Goal: Task Accomplishment & Management: Manage account settings

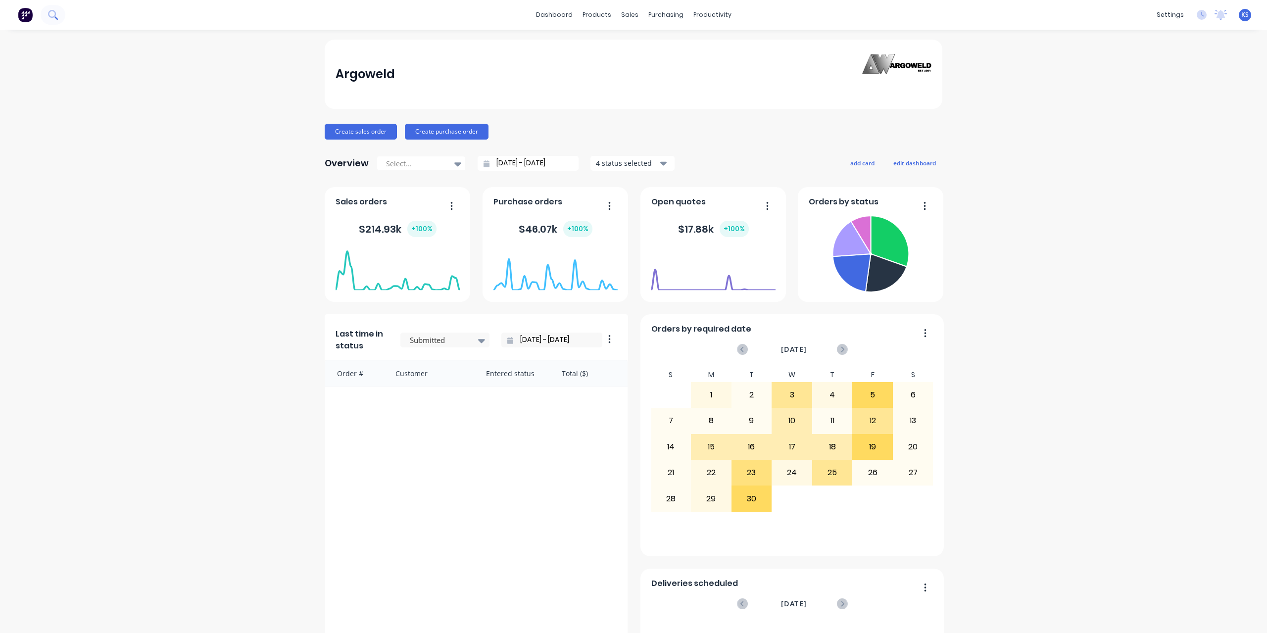
click at [57, 13] on button at bounding box center [53, 15] width 25 height 20
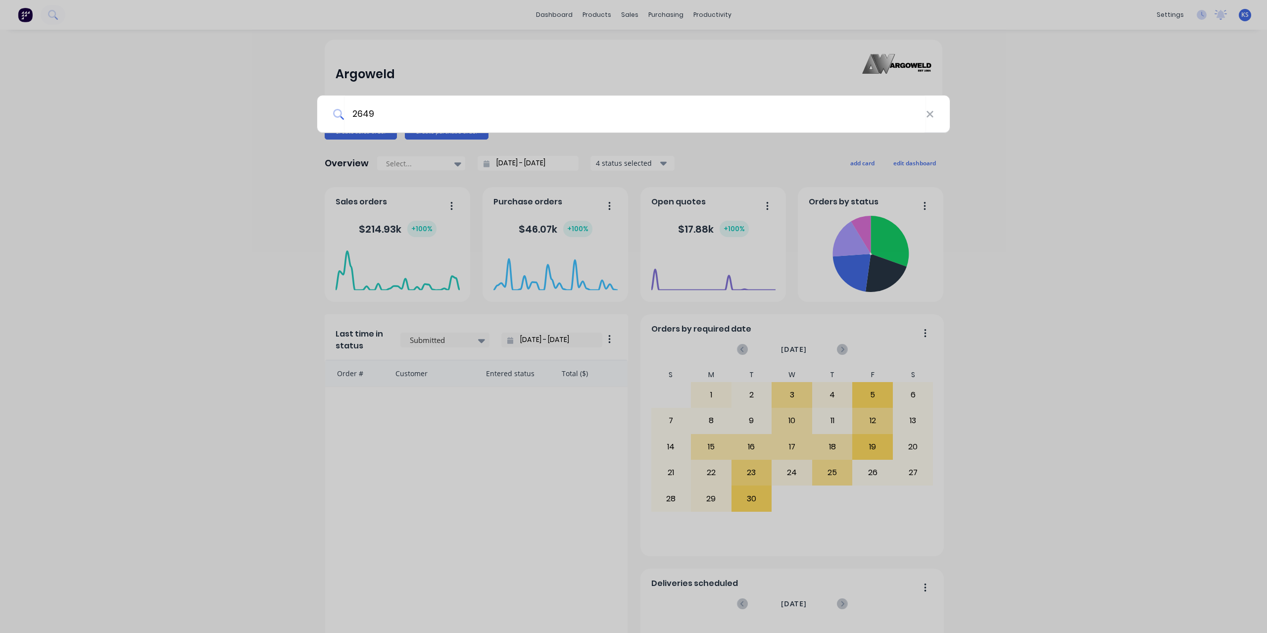
type input "2649"
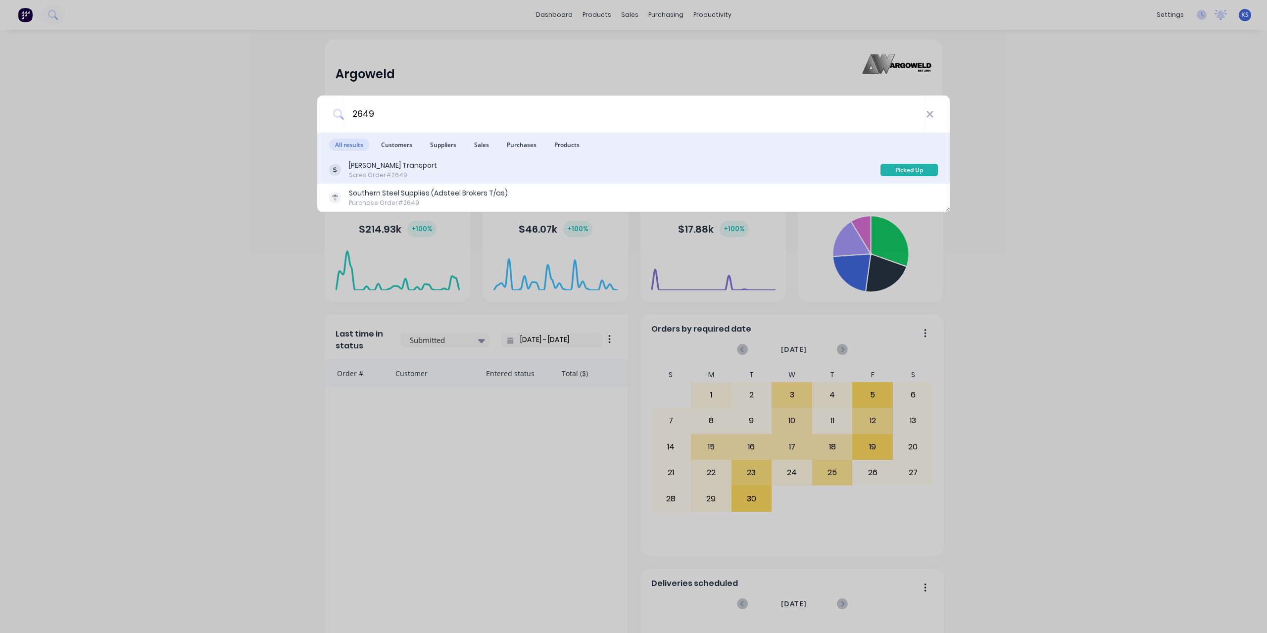
click at [384, 162] on div "[PERSON_NAME] Transport" at bounding box center [393, 165] width 88 height 10
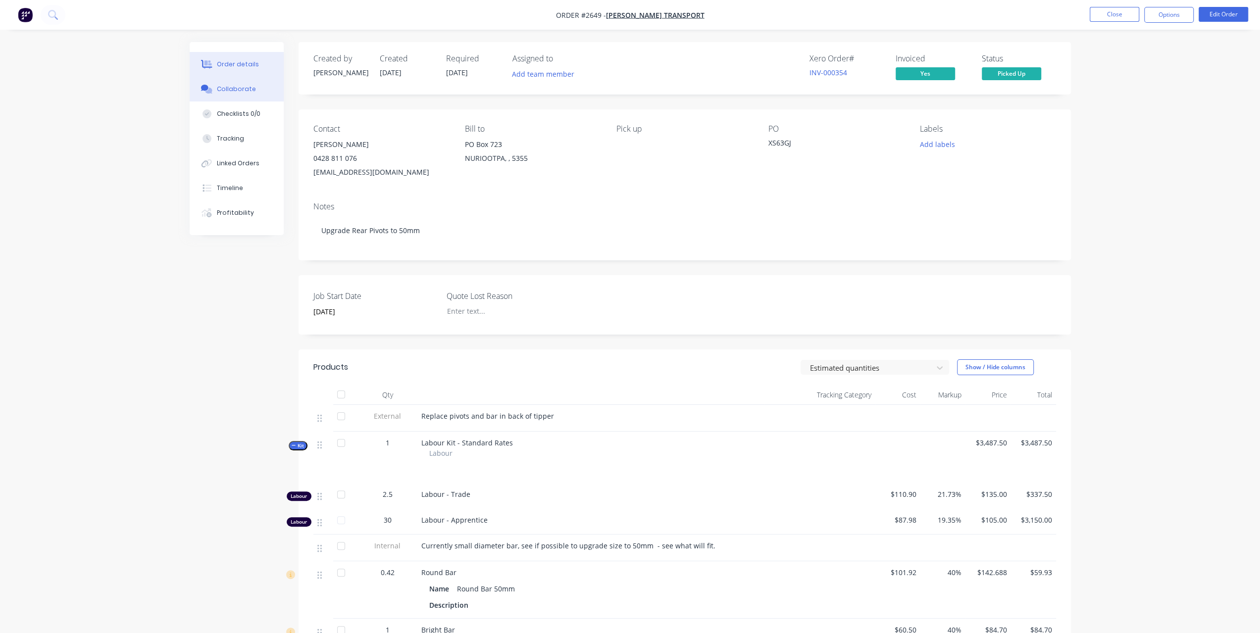
click at [227, 93] on div "Collaborate" at bounding box center [236, 89] width 39 height 9
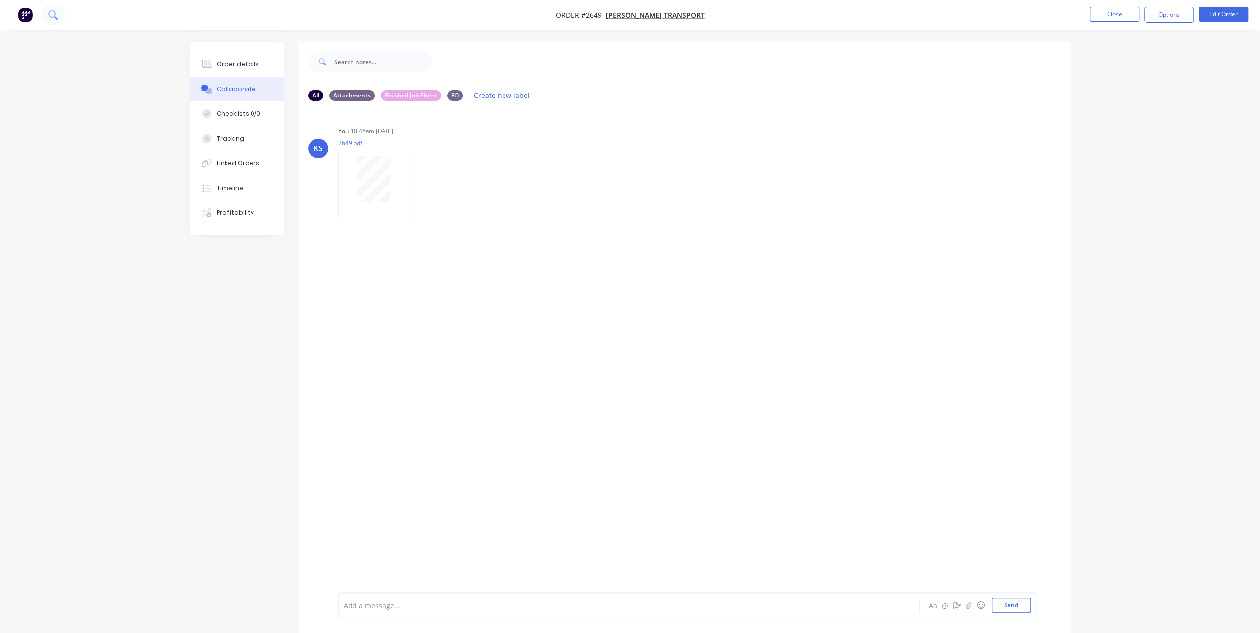
click at [49, 15] on icon at bounding box center [52, 14] width 8 height 8
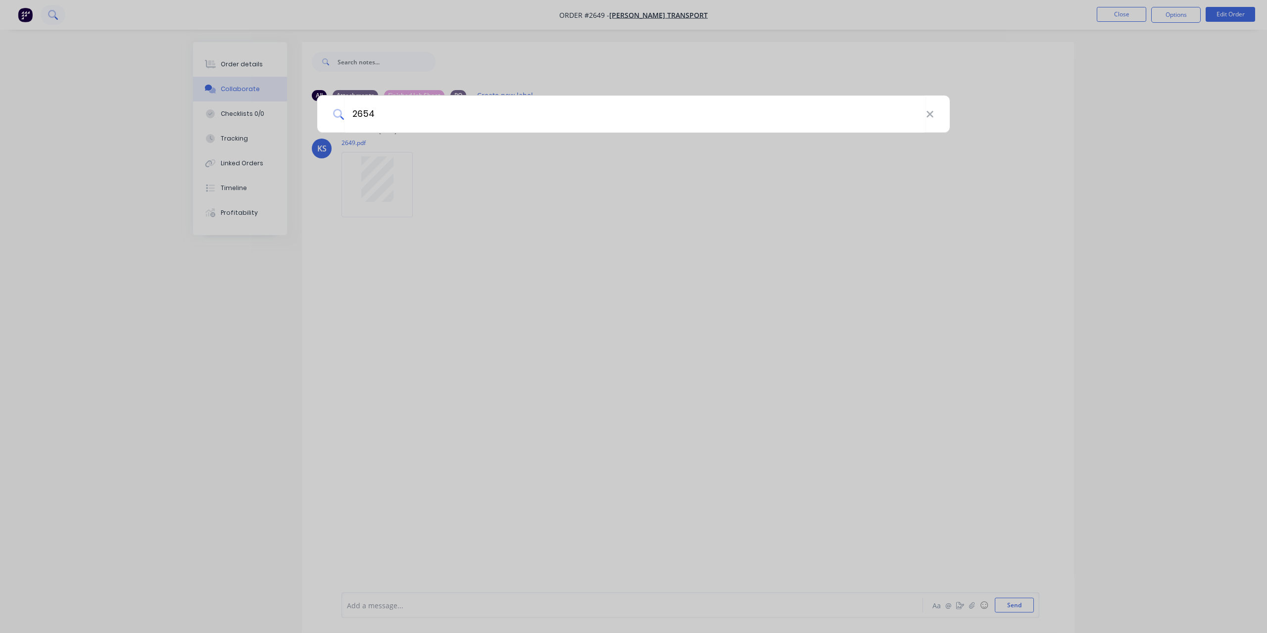
type input "2654"
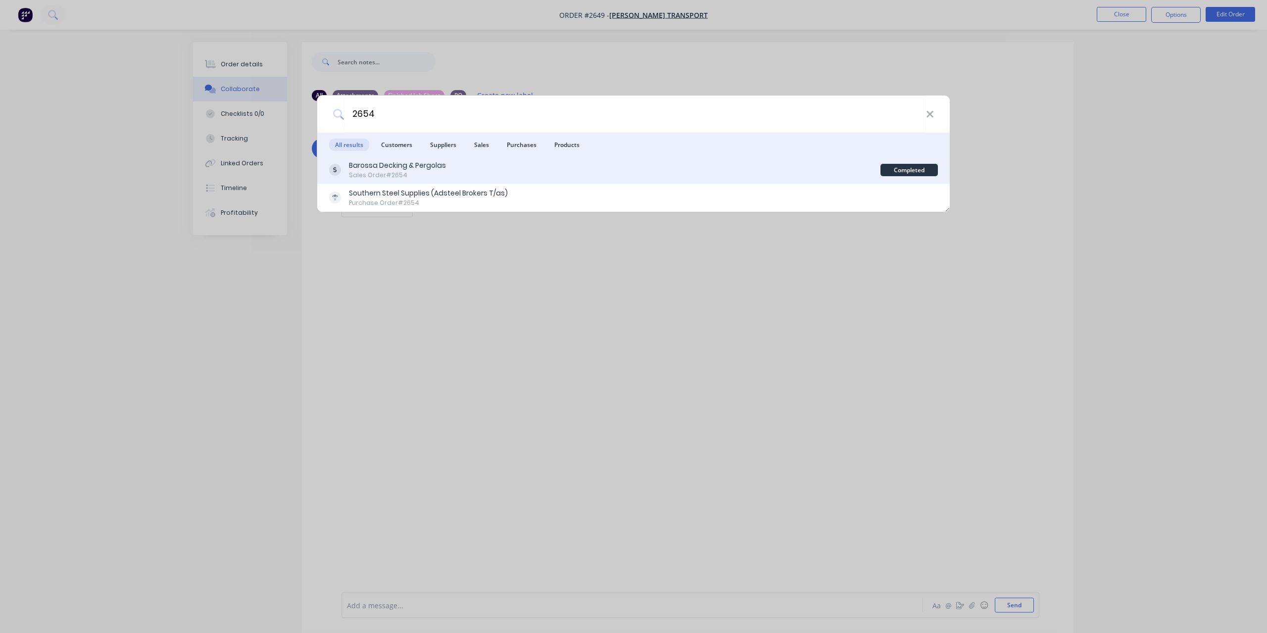
click at [389, 165] on div "Barossa Decking & Pergolas" at bounding box center [397, 165] width 97 height 10
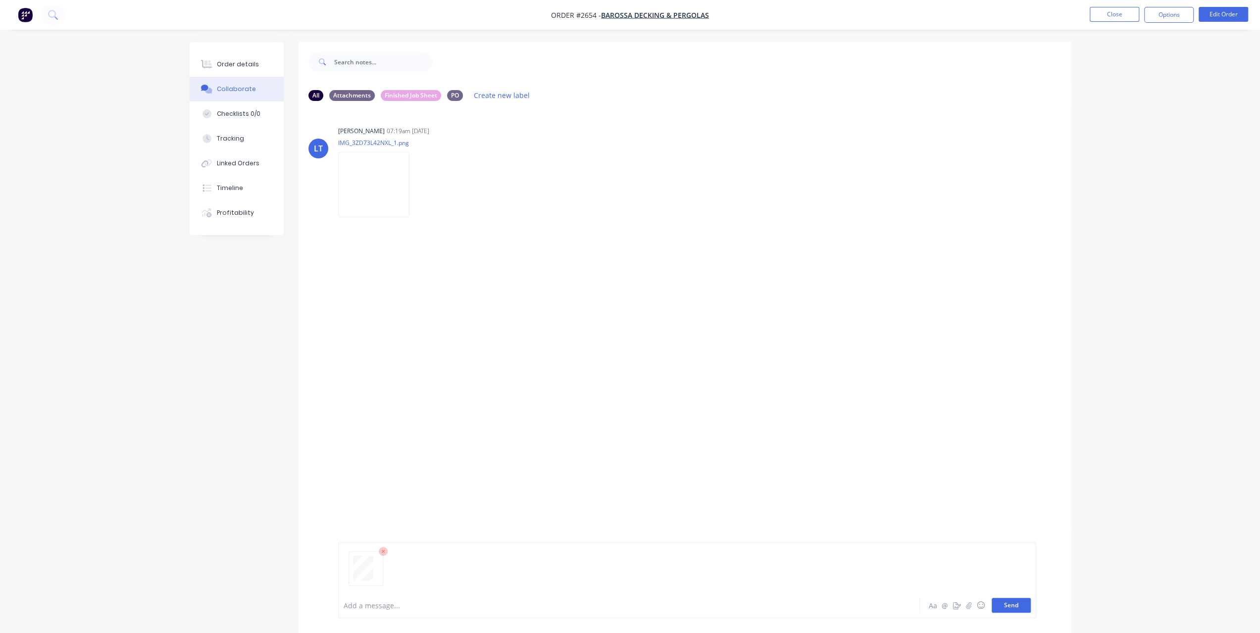
click at [1007, 608] on button "Send" at bounding box center [1010, 605] width 39 height 15
click at [237, 66] on div "Order details" at bounding box center [238, 64] width 42 height 9
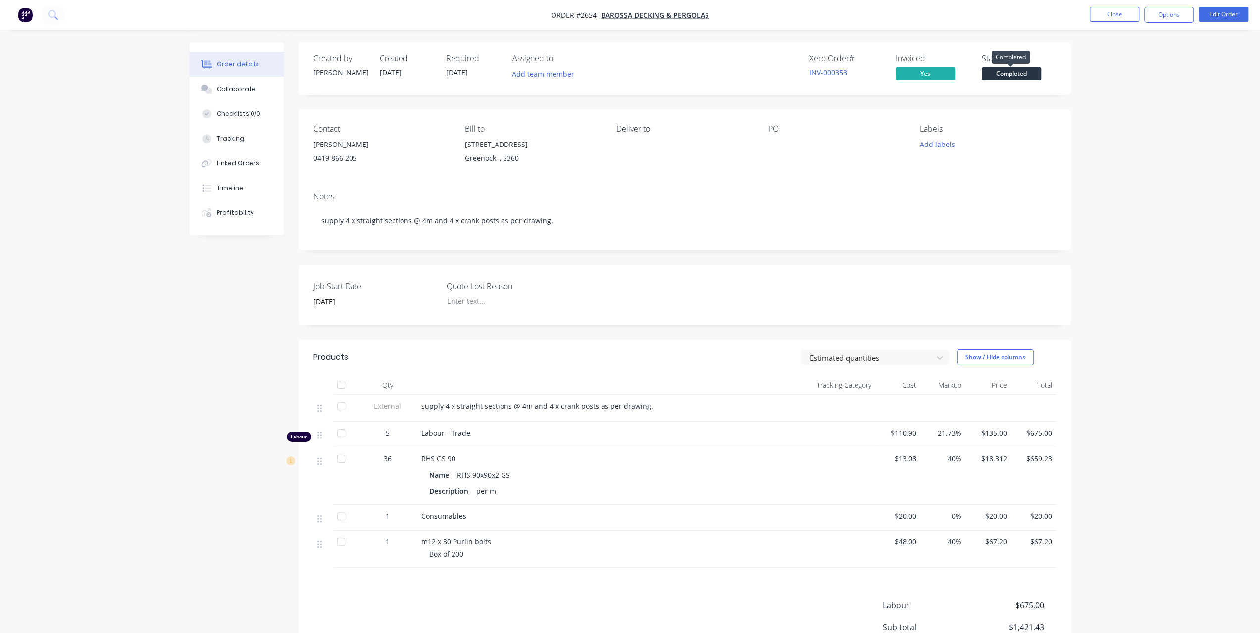
click at [989, 68] on span "Completed" at bounding box center [1011, 73] width 59 height 12
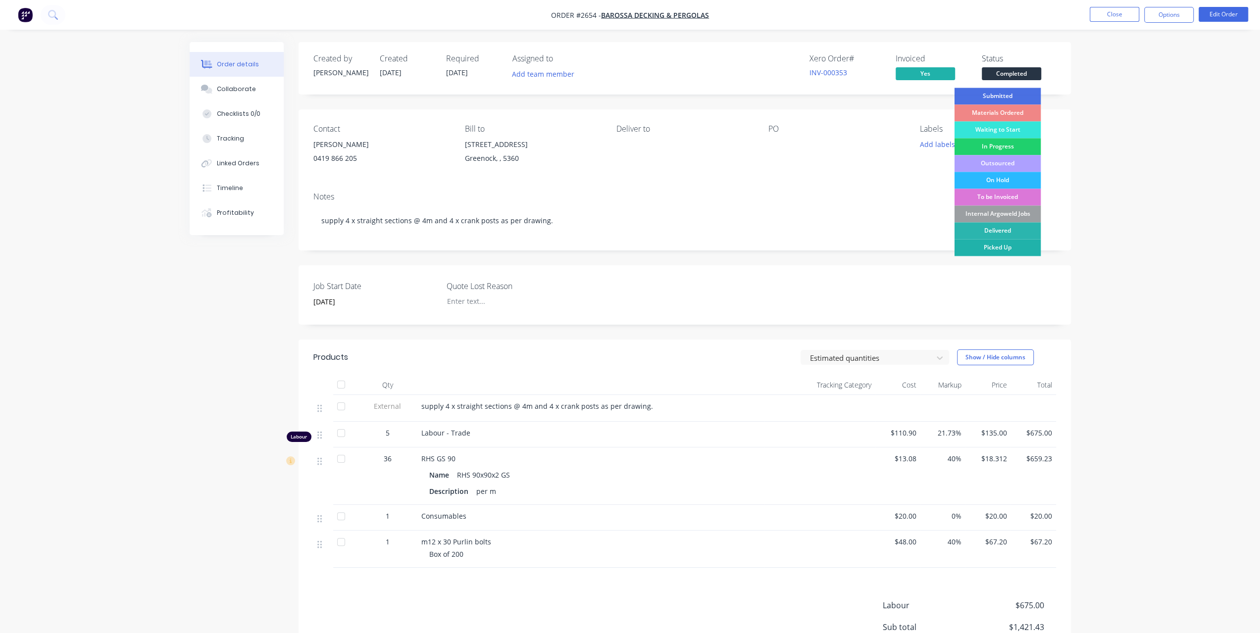
click at [994, 250] on div "Picked Up" at bounding box center [997, 247] width 87 height 17
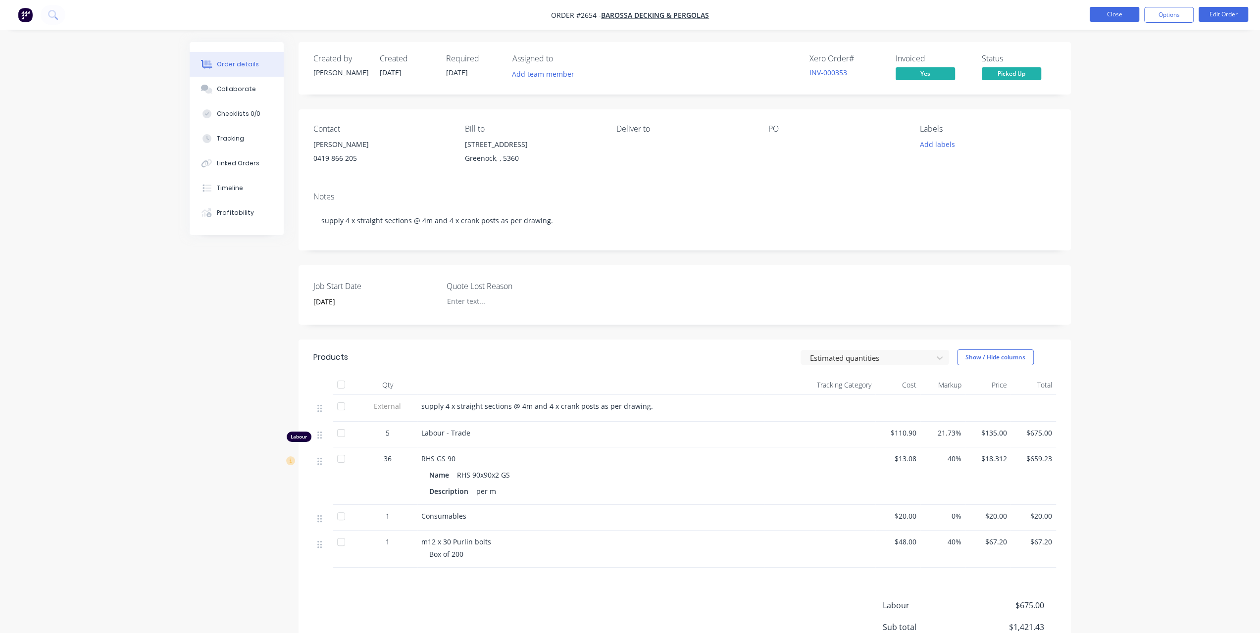
click at [1117, 14] on button "Close" at bounding box center [1113, 14] width 49 height 15
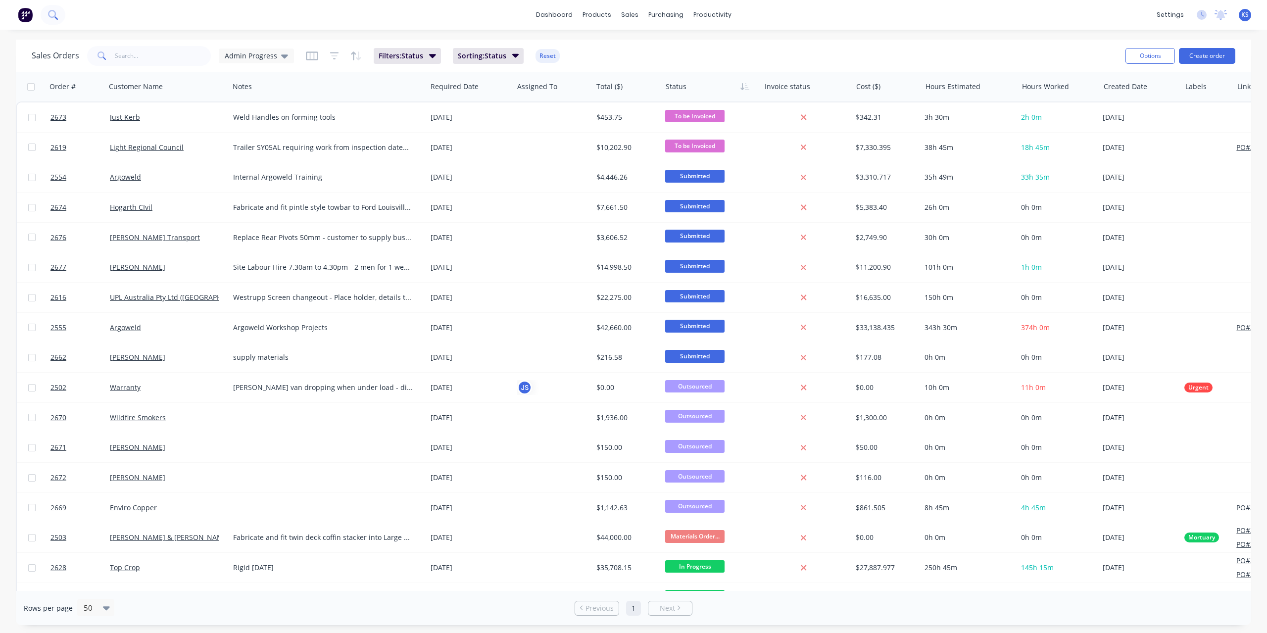
click at [59, 17] on button at bounding box center [53, 15] width 25 height 20
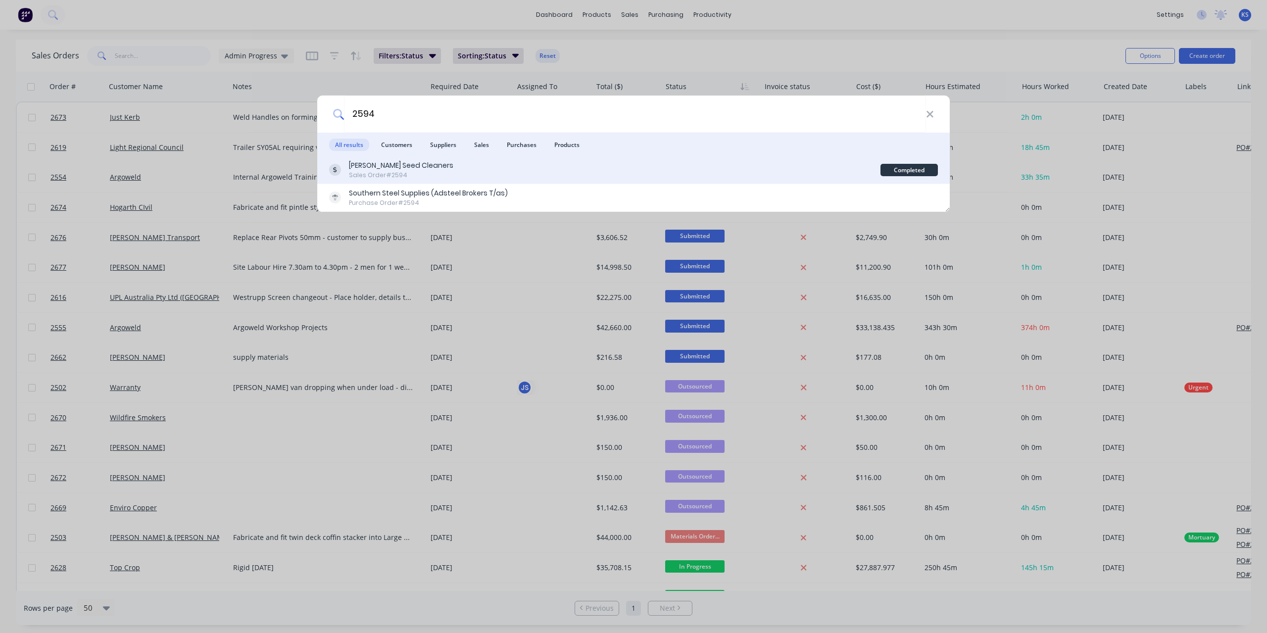
type input "2594"
click at [402, 170] on div "[PERSON_NAME] Seed Cleaners" at bounding box center [401, 165] width 104 height 10
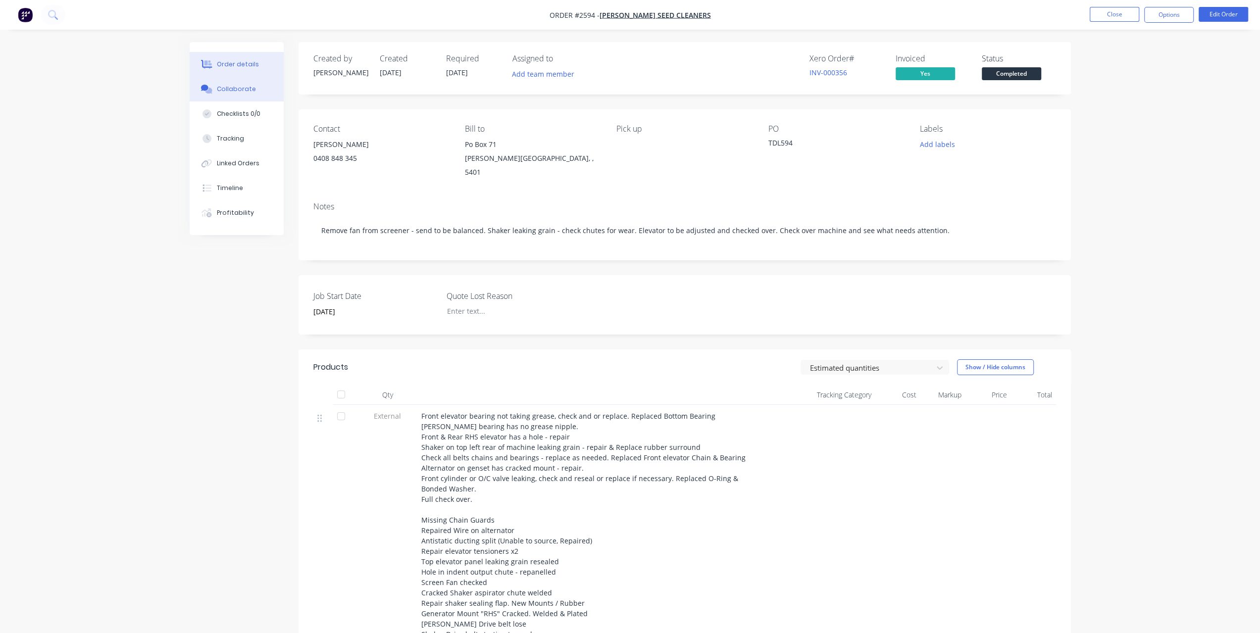
click at [227, 86] on div "Collaborate" at bounding box center [236, 89] width 39 height 9
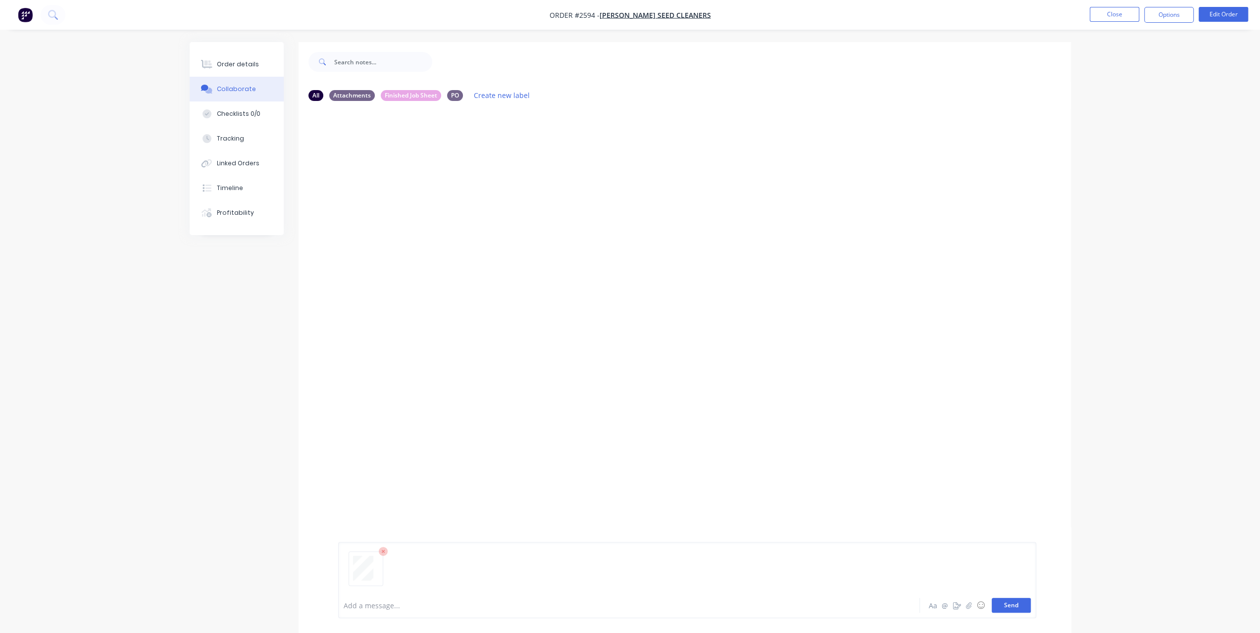
click at [1021, 607] on button "Send" at bounding box center [1010, 605] width 39 height 15
click at [232, 58] on button "Order details" at bounding box center [237, 64] width 94 height 25
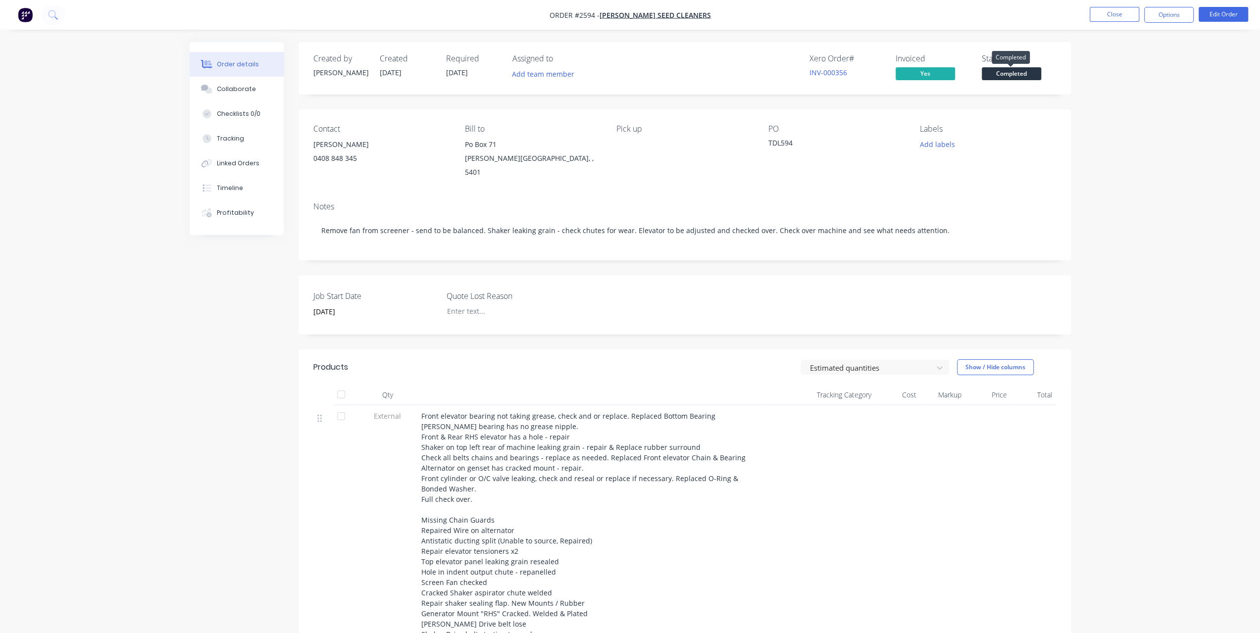
click at [1000, 72] on span "Completed" at bounding box center [1011, 73] width 59 height 12
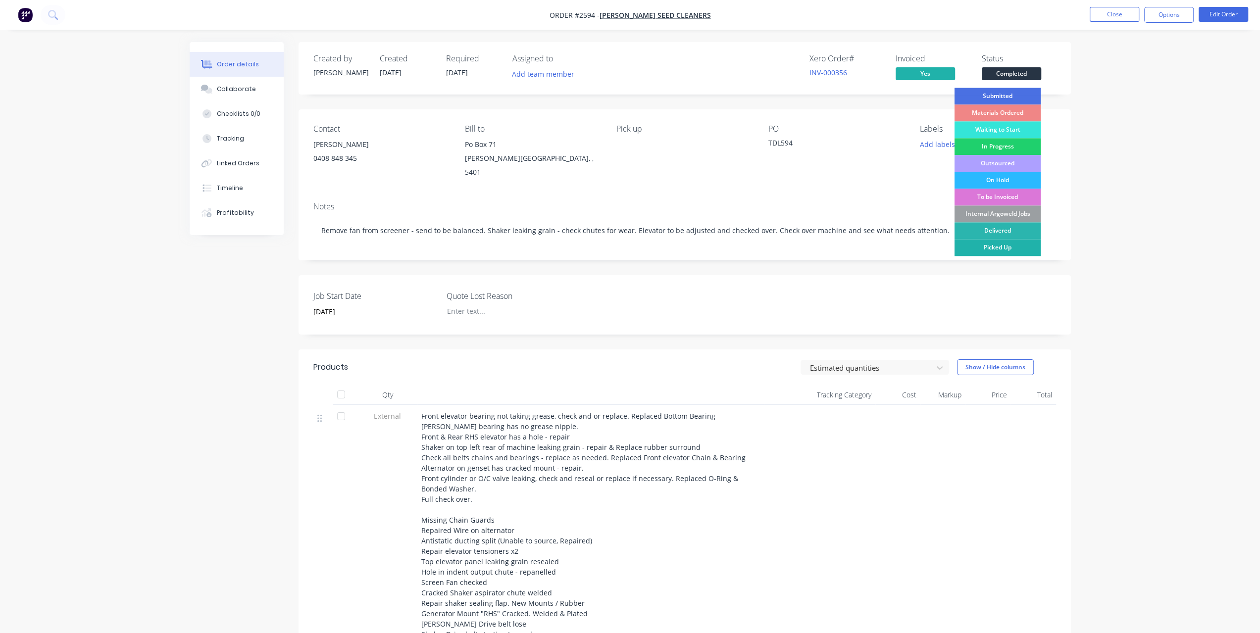
click at [1007, 246] on div "Picked Up" at bounding box center [997, 247] width 87 height 17
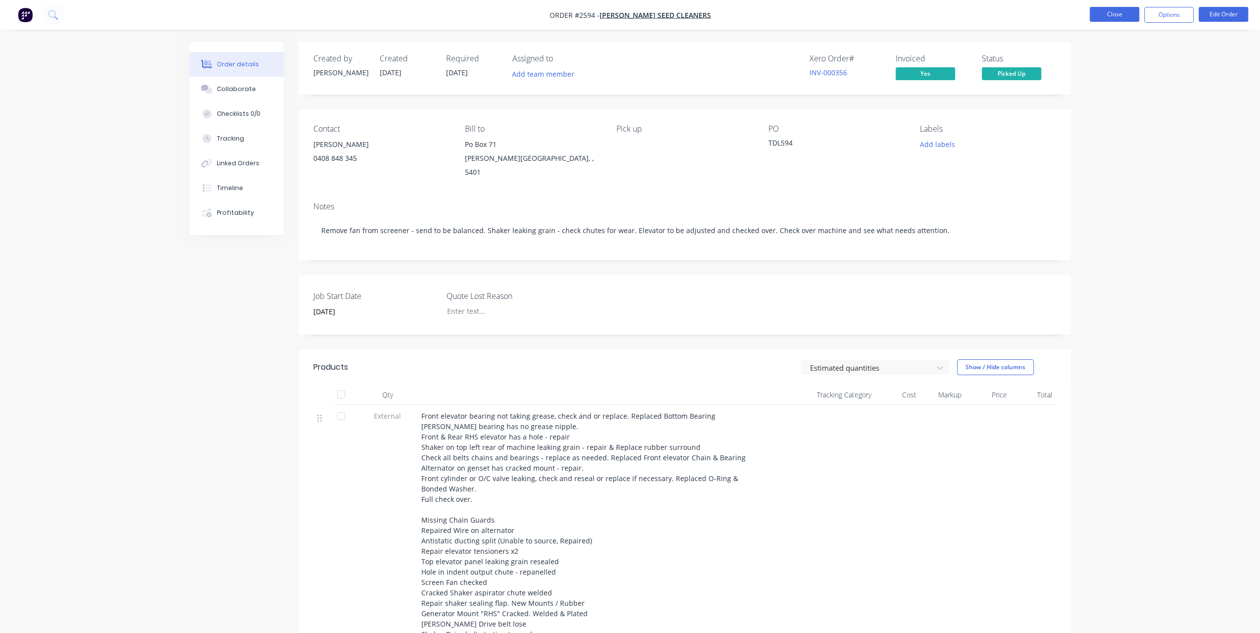
click at [1113, 11] on button "Close" at bounding box center [1113, 14] width 49 height 15
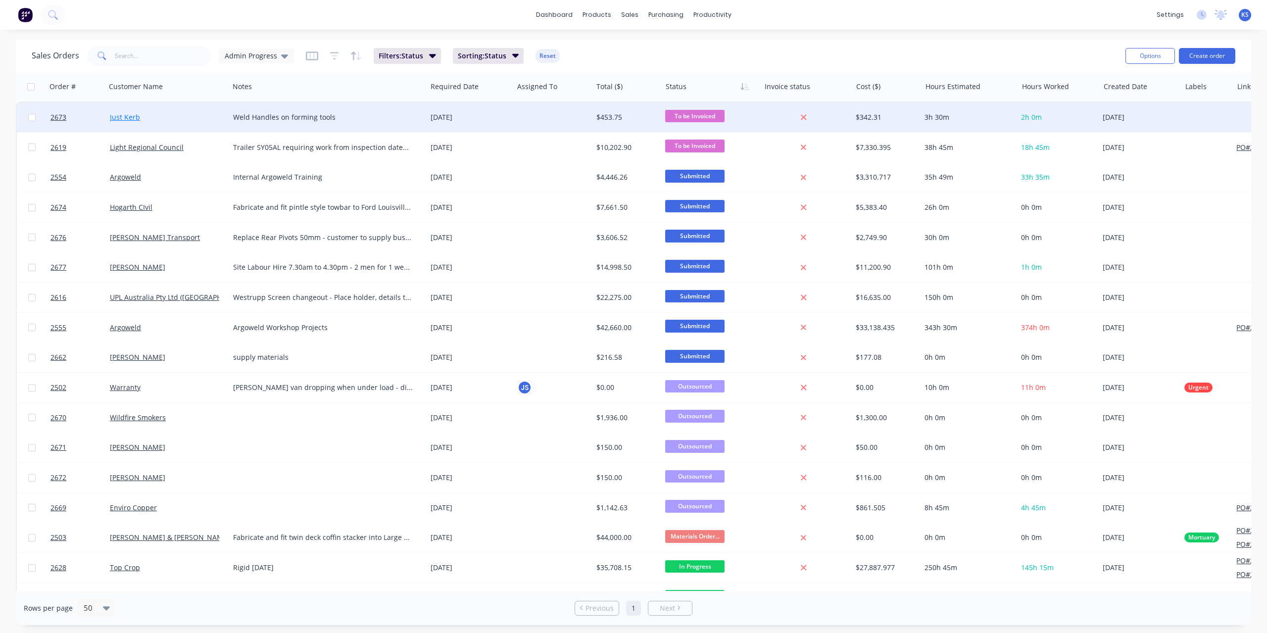
click at [130, 121] on link "Just Kerb" at bounding box center [125, 116] width 30 height 9
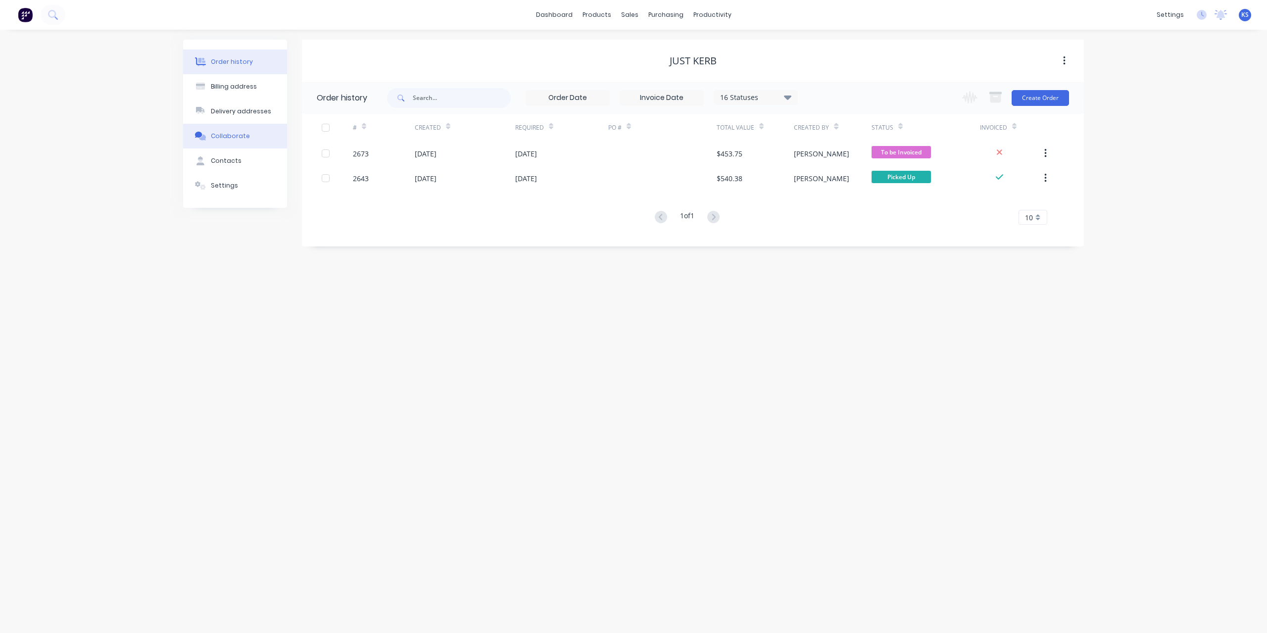
click at [247, 136] on button "Collaborate" at bounding box center [235, 136] width 104 height 25
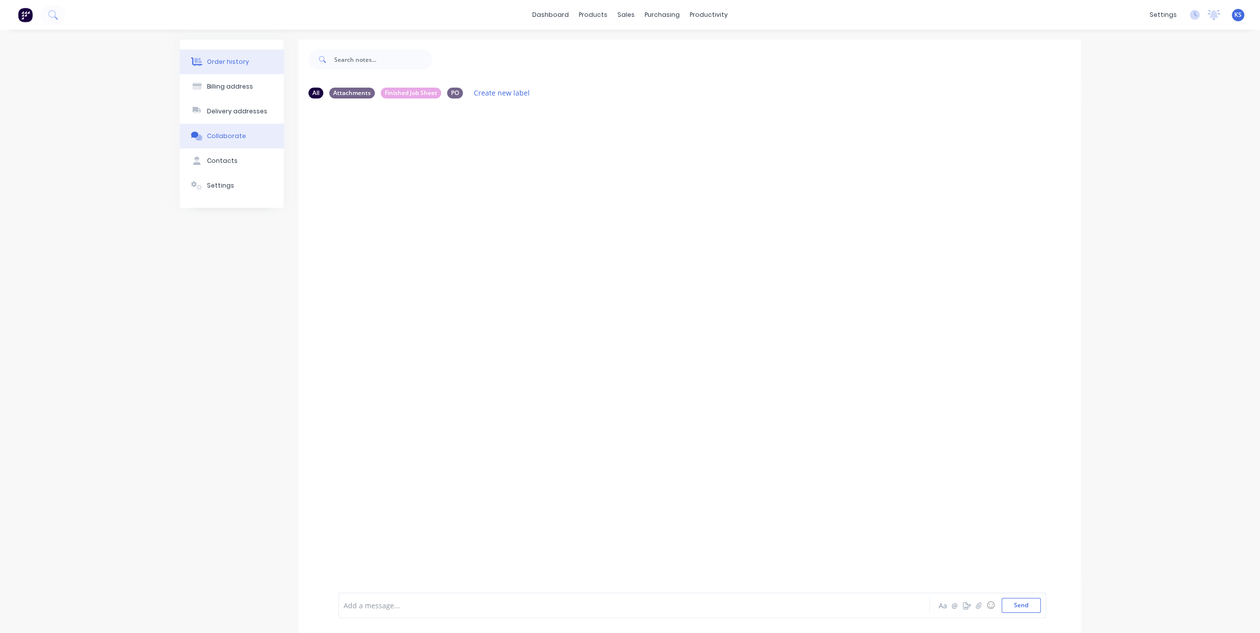
click at [249, 64] on button "Order history" at bounding box center [232, 61] width 104 height 25
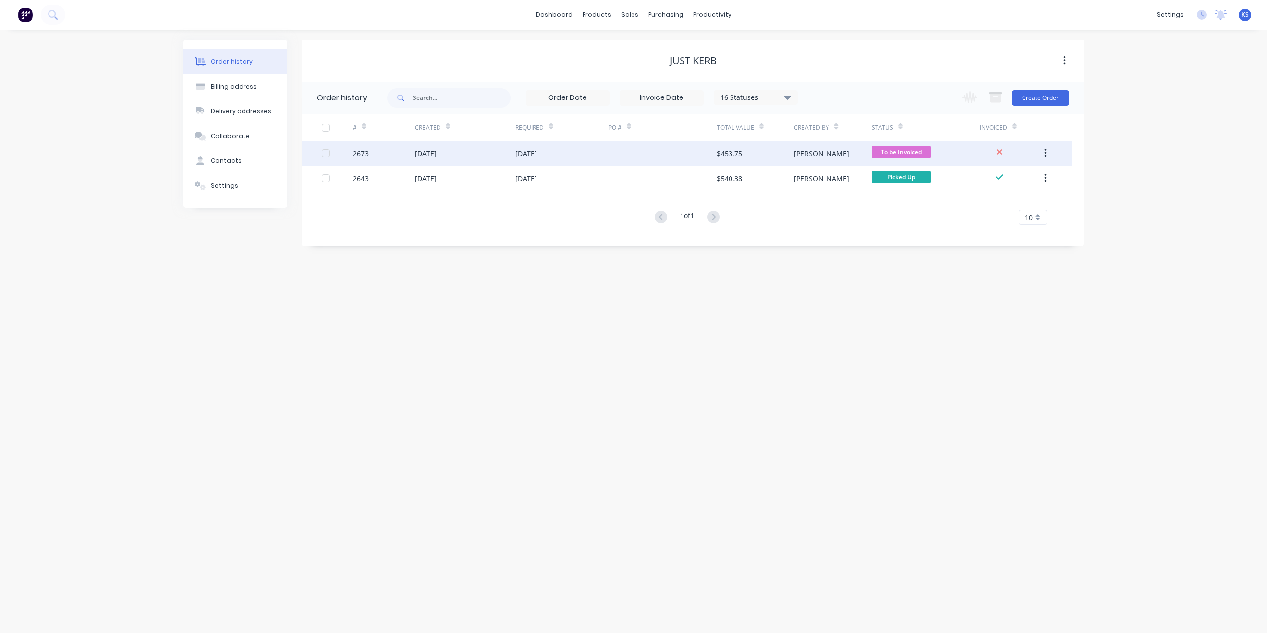
click at [436, 156] on div "[DATE]" at bounding box center [426, 153] width 22 height 10
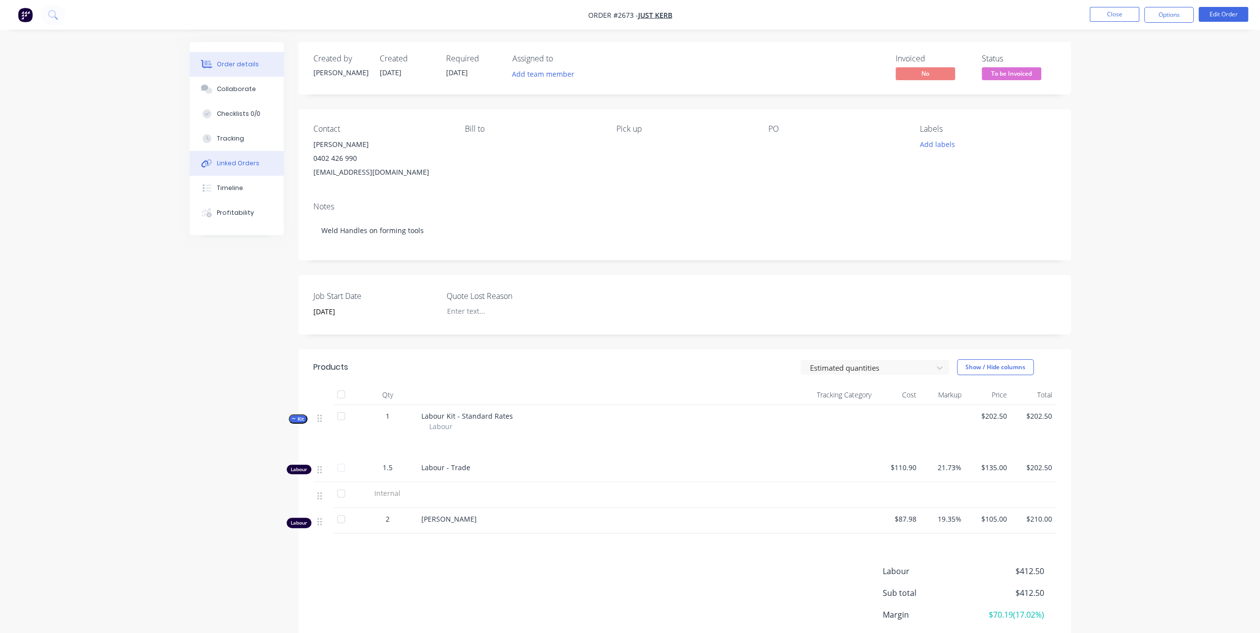
click at [234, 168] on button "Linked Orders" at bounding box center [237, 163] width 94 height 25
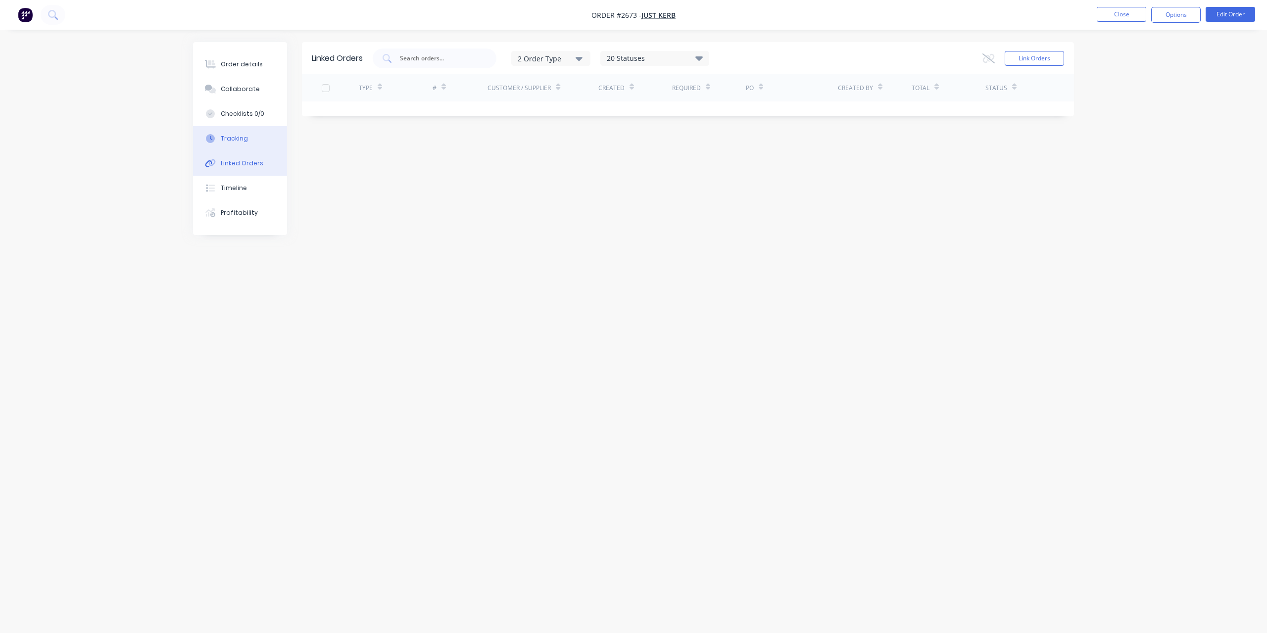
click at [233, 137] on div "Tracking" at bounding box center [234, 138] width 27 height 9
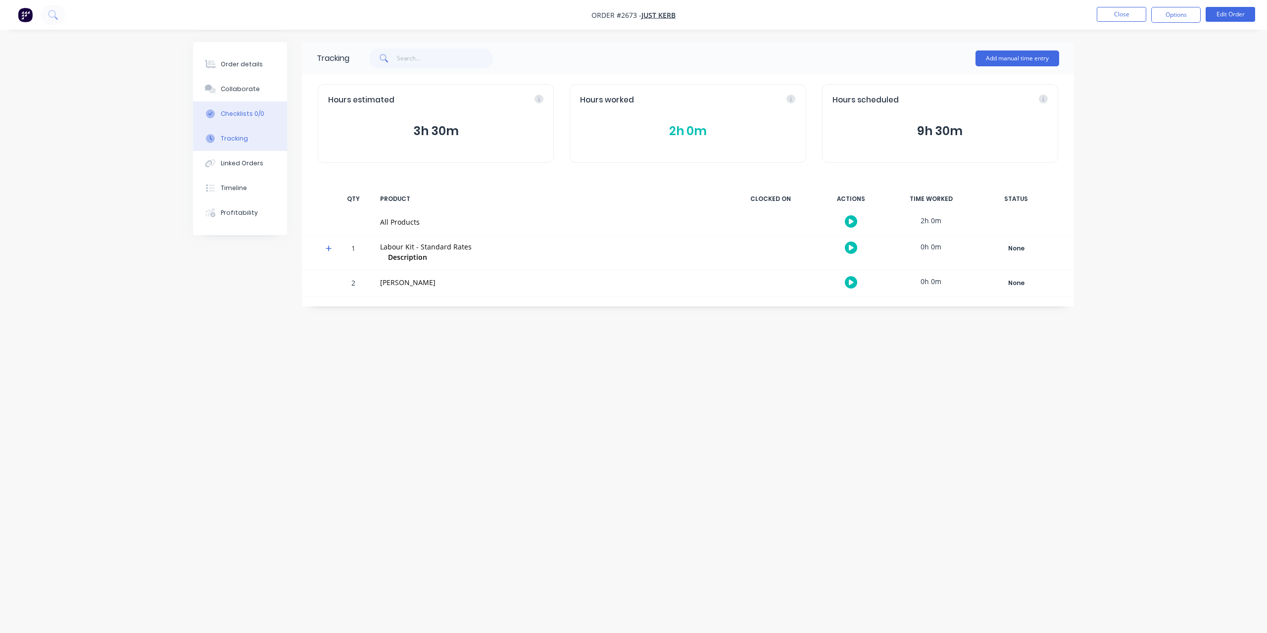
click at [241, 113] on div "Checklists 0/0" at bounding box center [243, 113] width 44 height 9
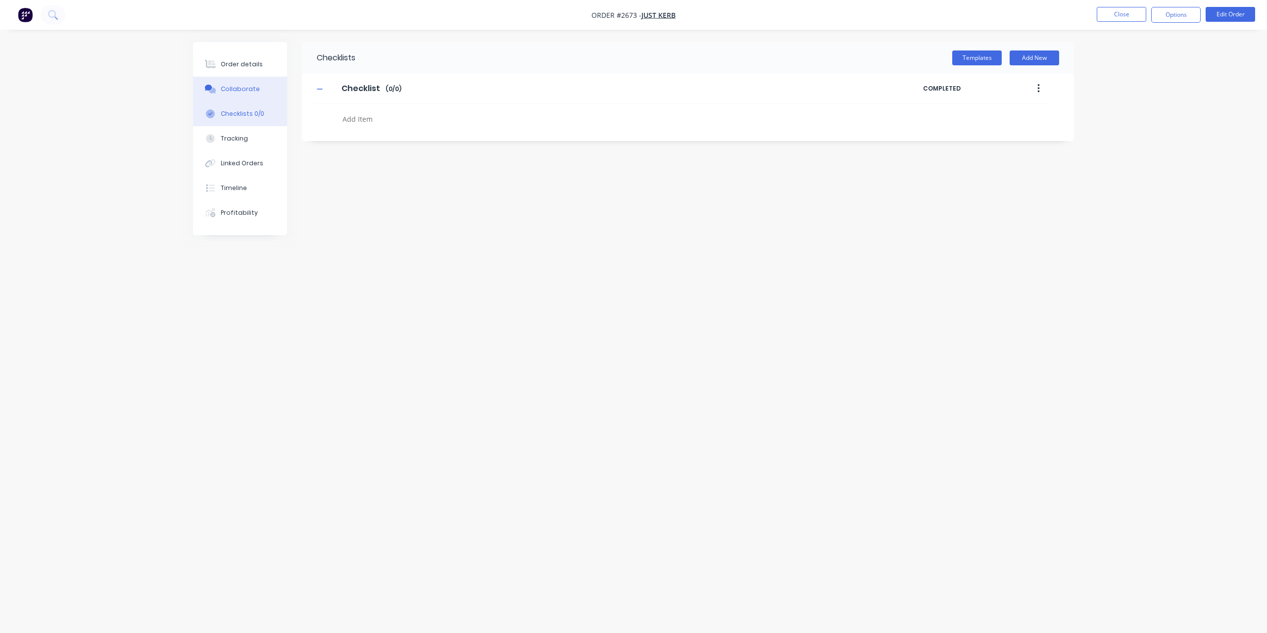
click at [242, 99] on button "Collaborate" at bounding box center [240, 89] width 94 height 25
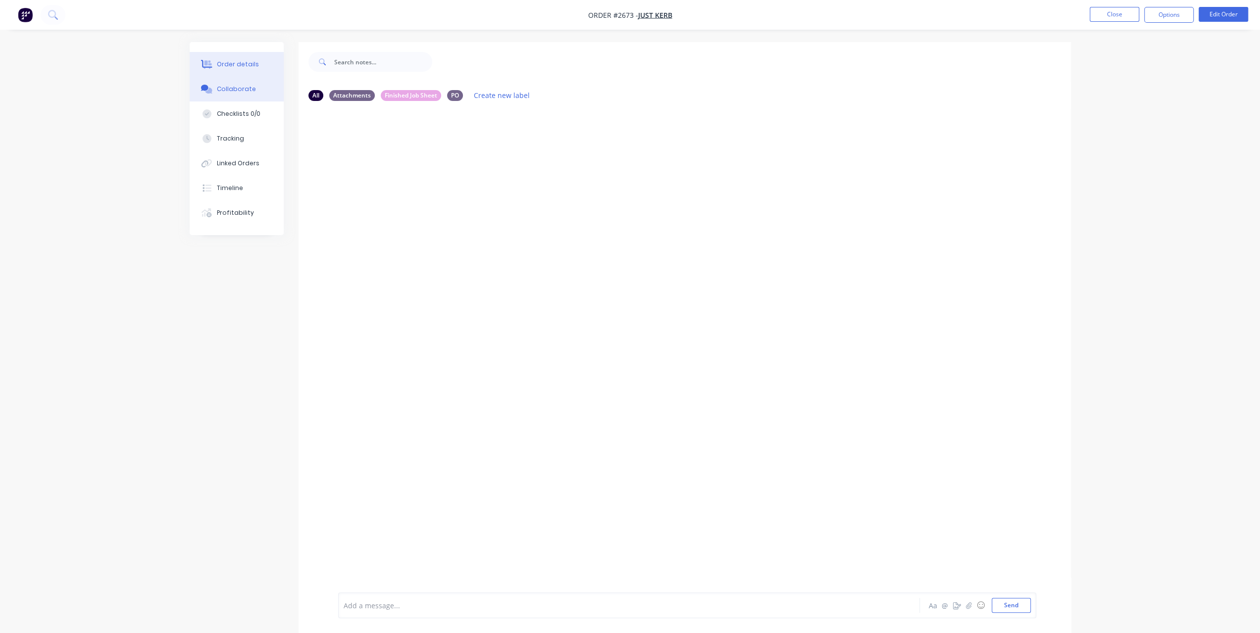
click at [247, 66] on div "Order details" at bounding box center [238, 64] width 42 height 9
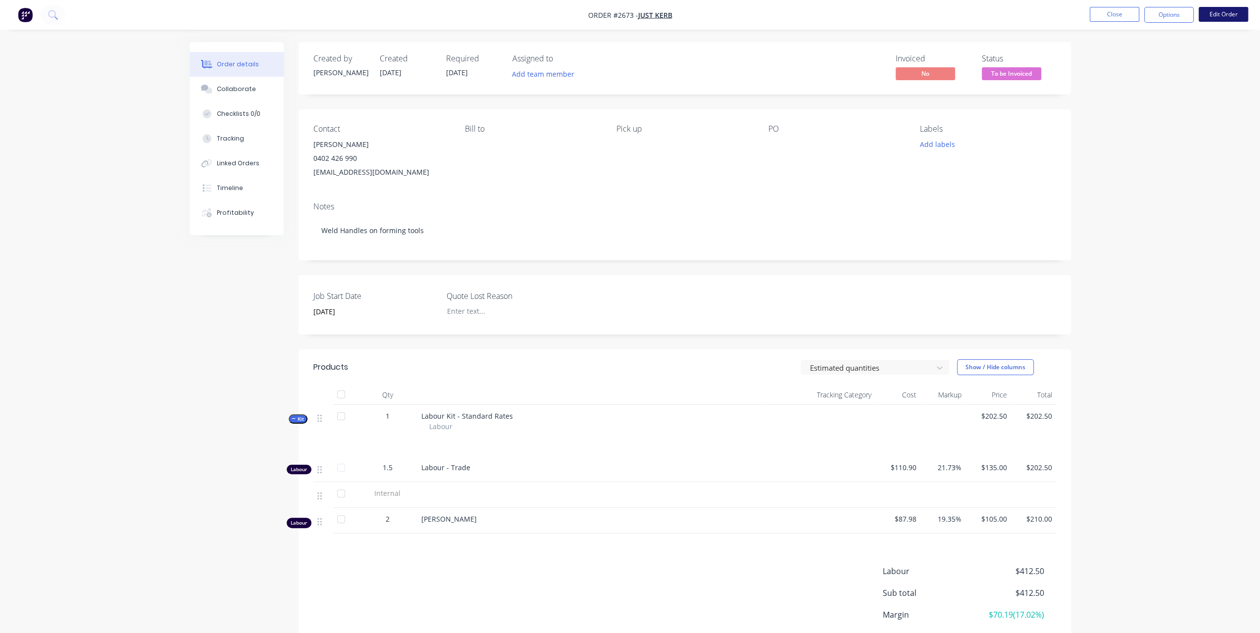
click at [1229, 16] on button "Edit Order" at bounding box center [1222, 14] width 49 height 15
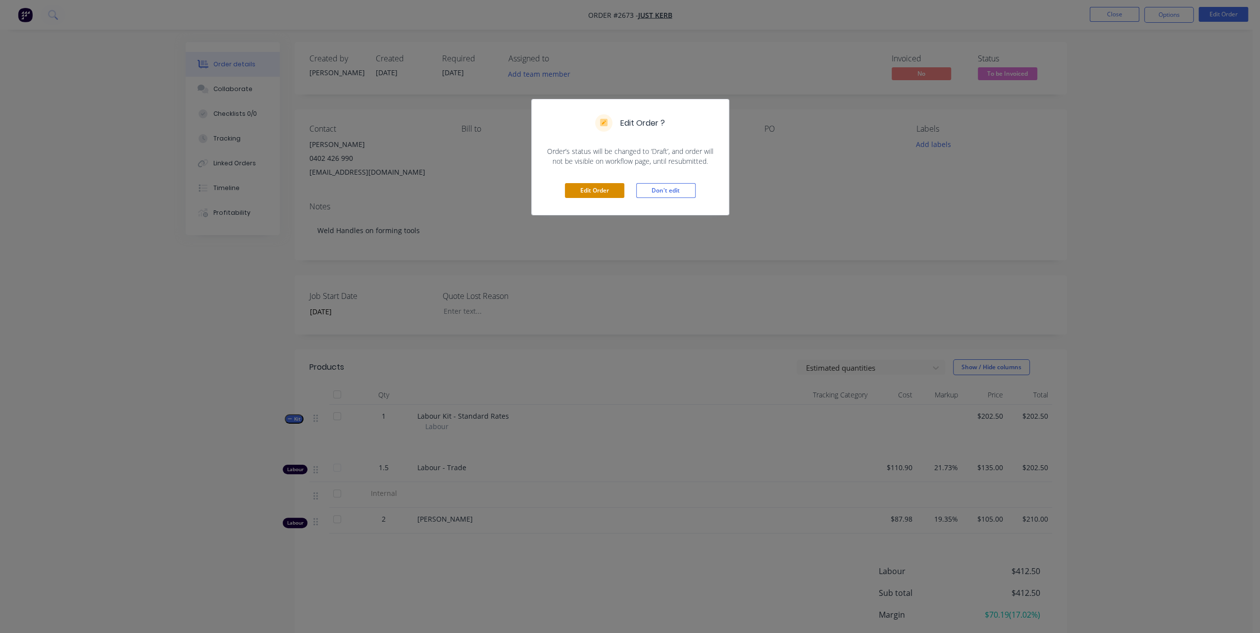
click at [580, 188] on button "Edit Order" at bounding box center [594, 190] width 59 height 15
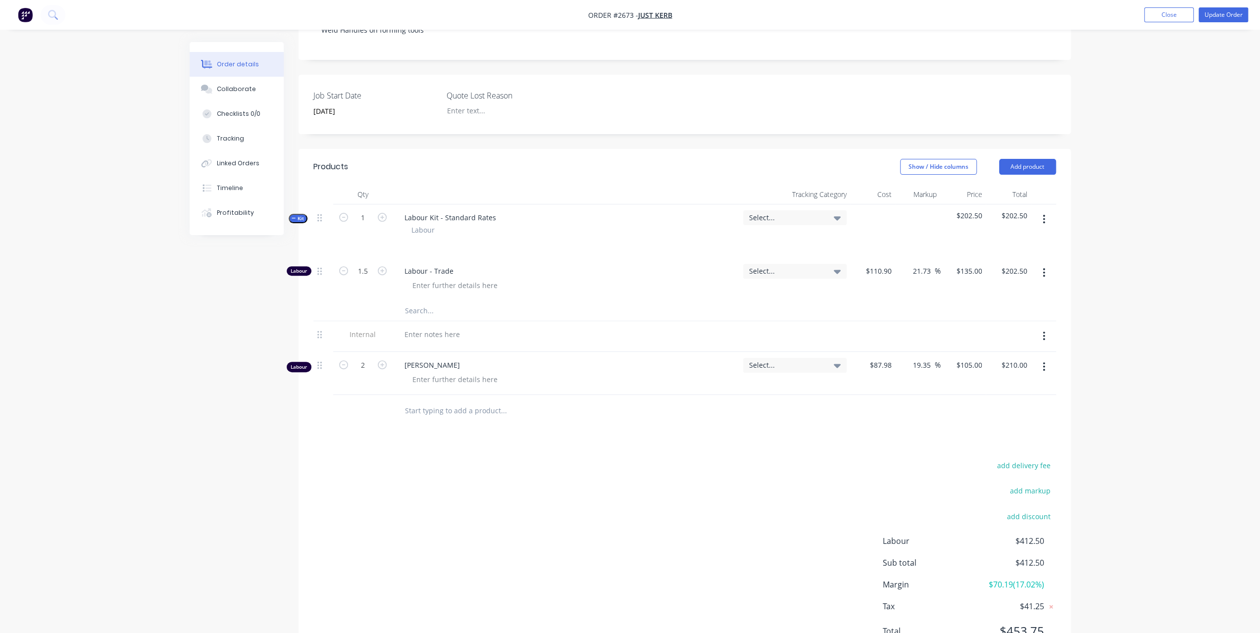
scroll to position [247, 0]
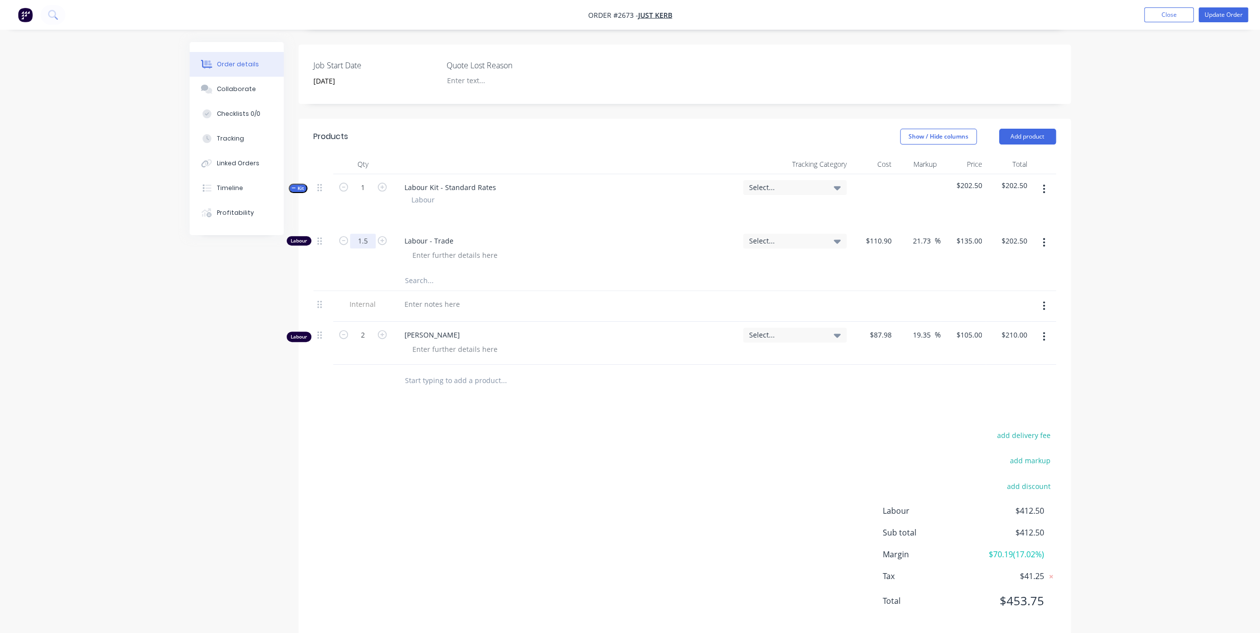
click at [356, 234] on input "1.5" at bounding box center [363, 241] width 26 height 15
type input "2"
type input "$270.00"
click at [1132, 235] on div "Order details Collaborate Checklists 0/0 Tracking Linked Orders Timeline Profit…" at bounding box center [630, 201] width 1260 height 896
click at [358, 234] on input "2" at bounding box center [363, 241] width 26 height 15
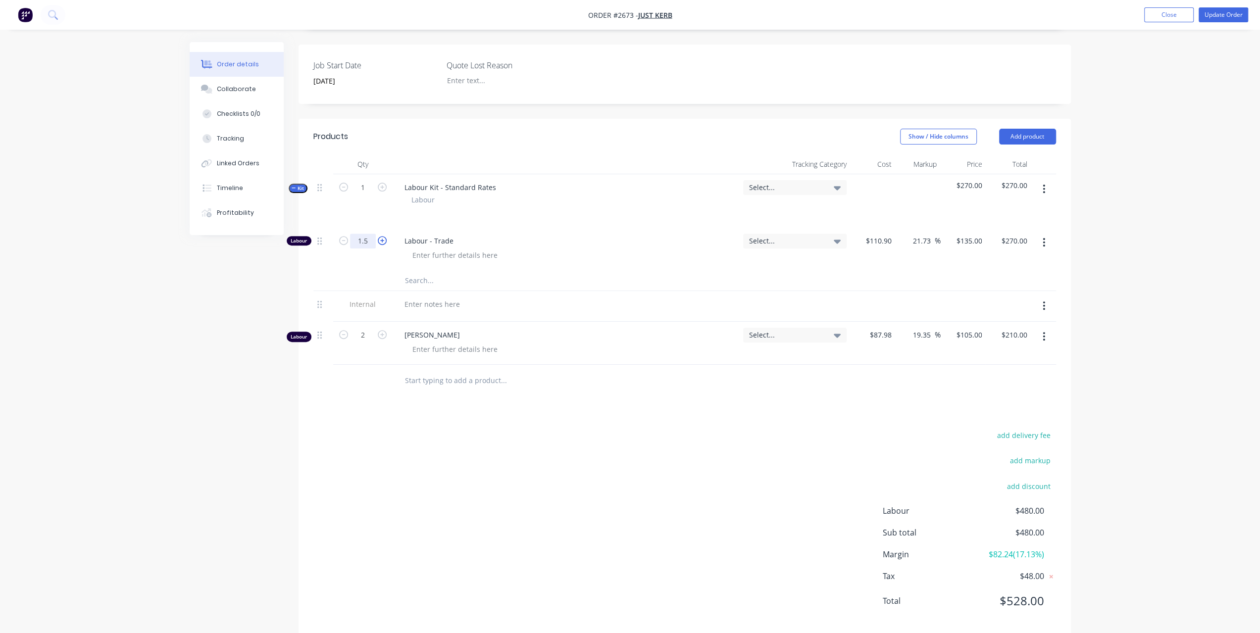
type input "1.5"
type input "$202.50"
click at [1151, 201] on div "Order details Collaborate Checklists 0/0 Tracking Linked Orders Timeline Profit…" at bounding box center [630, 201] width 1260 height 896
type input "7"
type input "1.75"
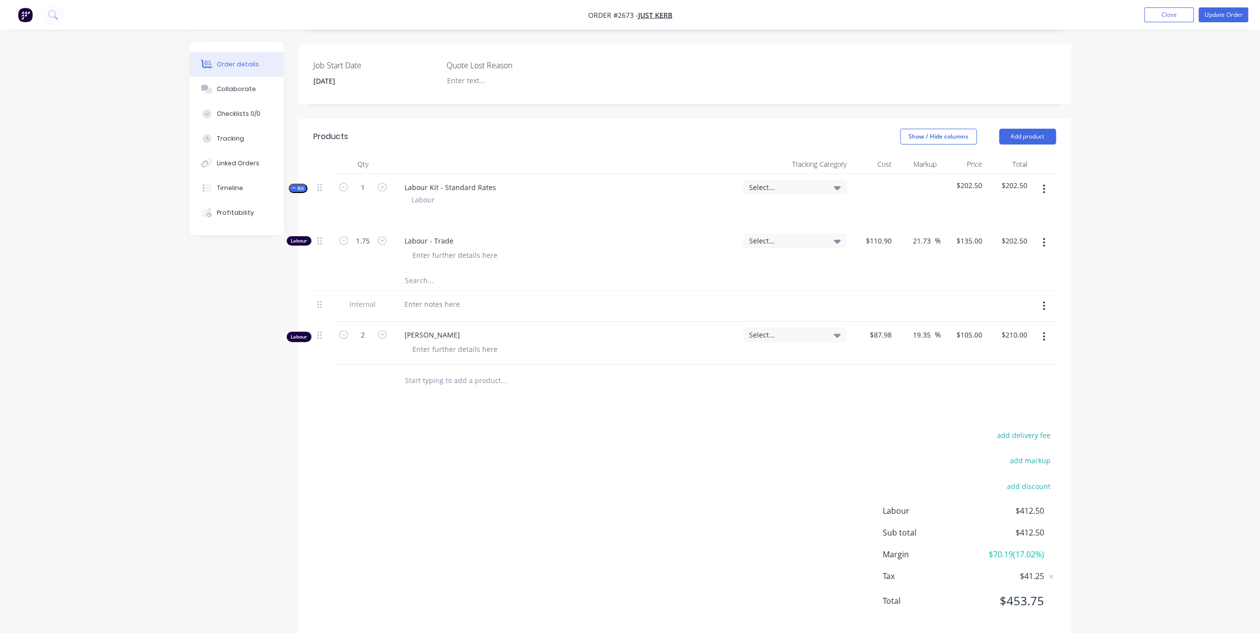
type input "$236.25"
click at [1081, 225] on div "Order details Collaborate Checklists 0/0 Tracking Linked Orders Timeline Profit…" at bounding box center [630, 201] width 1260 height 896
click at [365, 234] on input "1.75" at bounding box center [363, 241] width 26 height 15
click at [363, 234] on input "1.75" at bounding box center [363, 241] width 26 height 15
click at [365, 234] on input "1.75" at bounding box center [363, 241] width 26 height 15
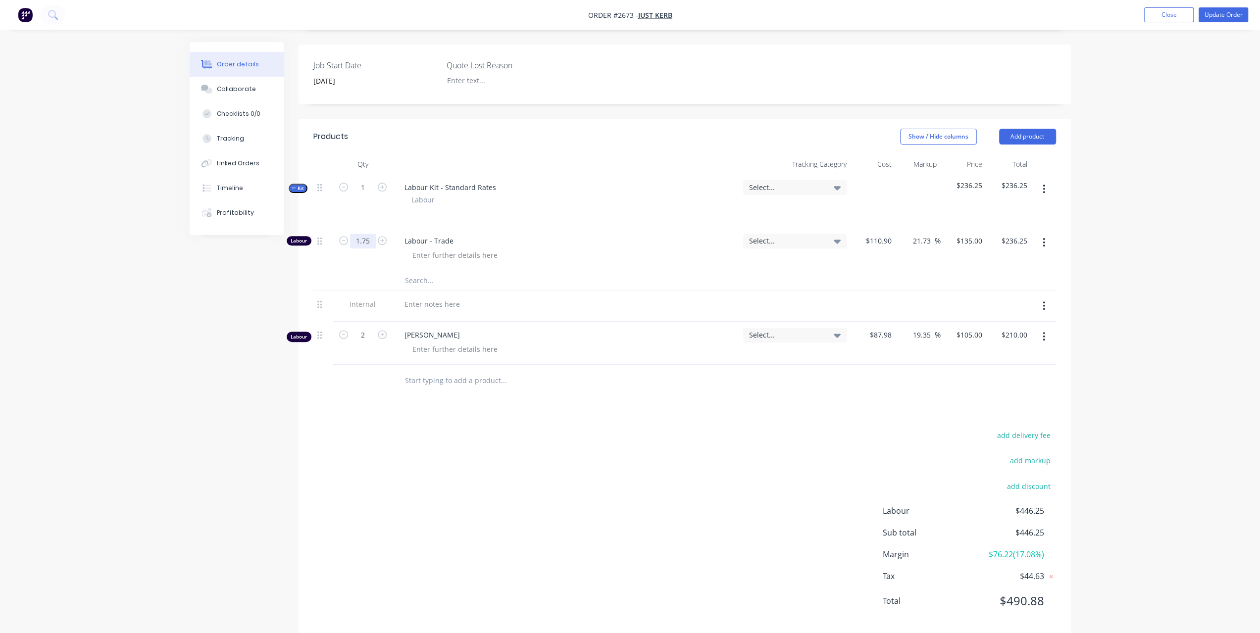
drag, startPoint x: 364, startPoint y: 224, endPoint x: 376, endPoint y: 223, distance: 12.4
click at [372, 234] on input "1.75" at bounding box center [363, 241] width 26 height 15
type input "1.6"
click at [1158, 227] on div "Order details Collaborate Checklists 0/0 Tracking Linked Orders Timeline Profit…" at bounding box center [630, 201] width 1260 height 896
type input "$216.00"
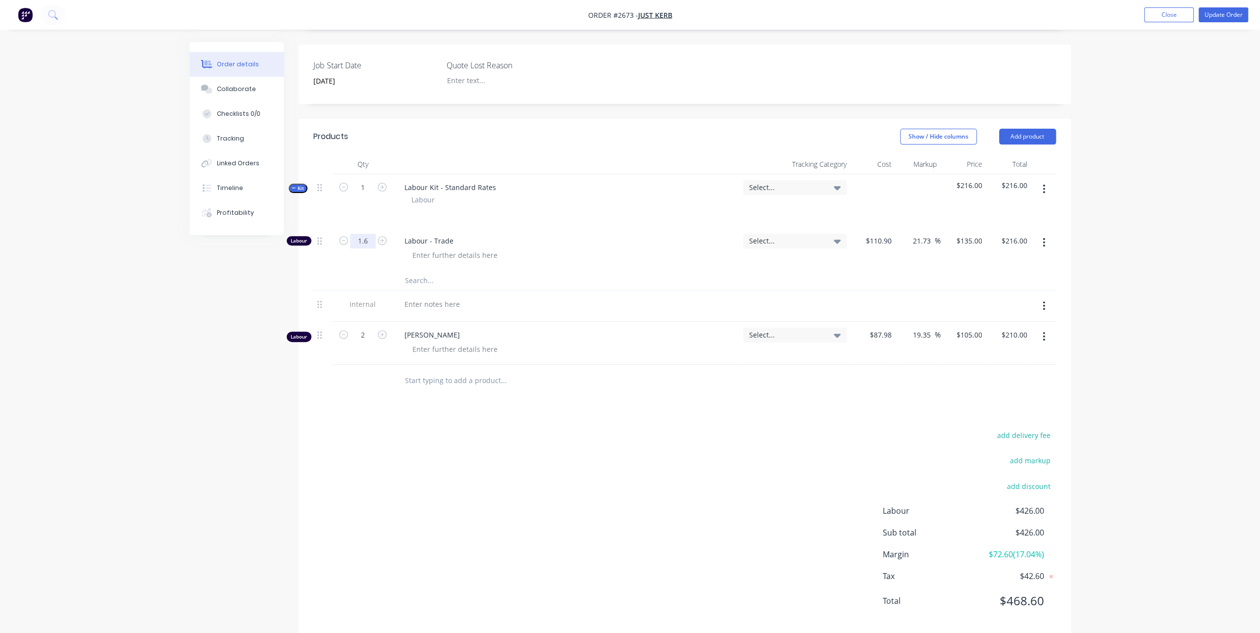
click at [370, 234] on input "1.6" at bounding box center [363, 241] width 26 height 15
type input "1.52"
type input "$205.20"
click at [1109, 233] on div "Order details Collaborate Checklists 0/0 Tracking Linked Orders Timeline Profit…" at bounding box center [630, 201] width 1260 height 896
click at [366, 234] on input "1.52" at bounding box center [363, 241] width 26 height 15
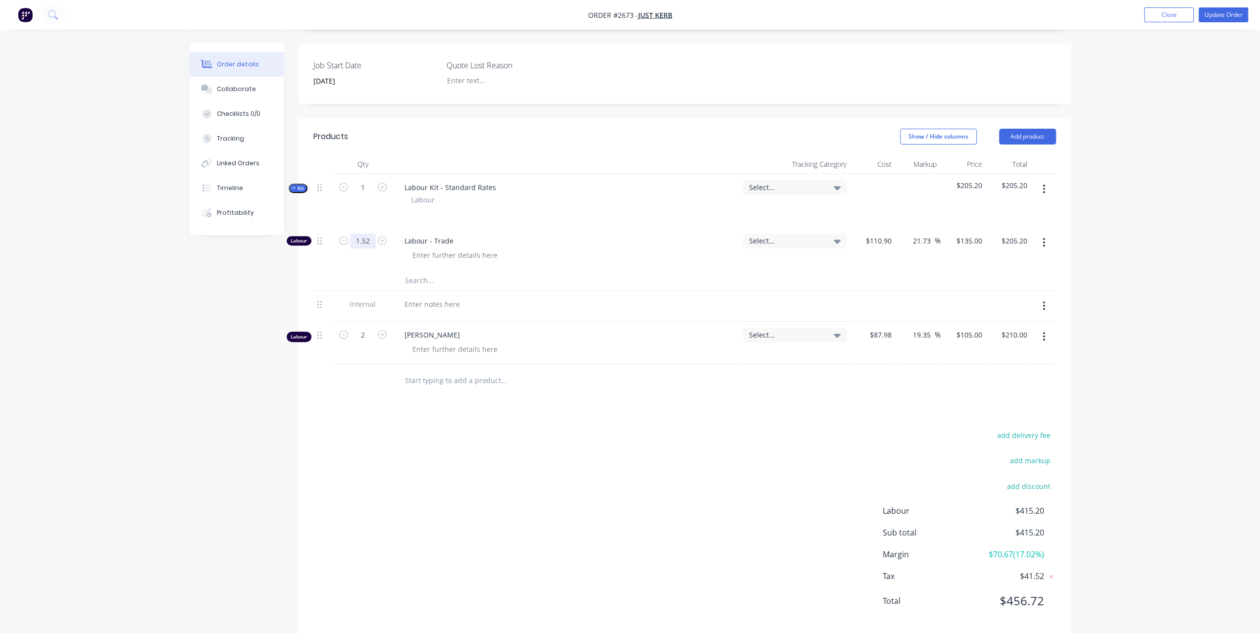
click at [369, 234] on input "1.52" at bounding box center [363, 241] width 26 height 15
click at [371, 234] on input "1.52" at bounding box center [363, 241] width 26 height 15
type input "1.57"
type input "$211.95"
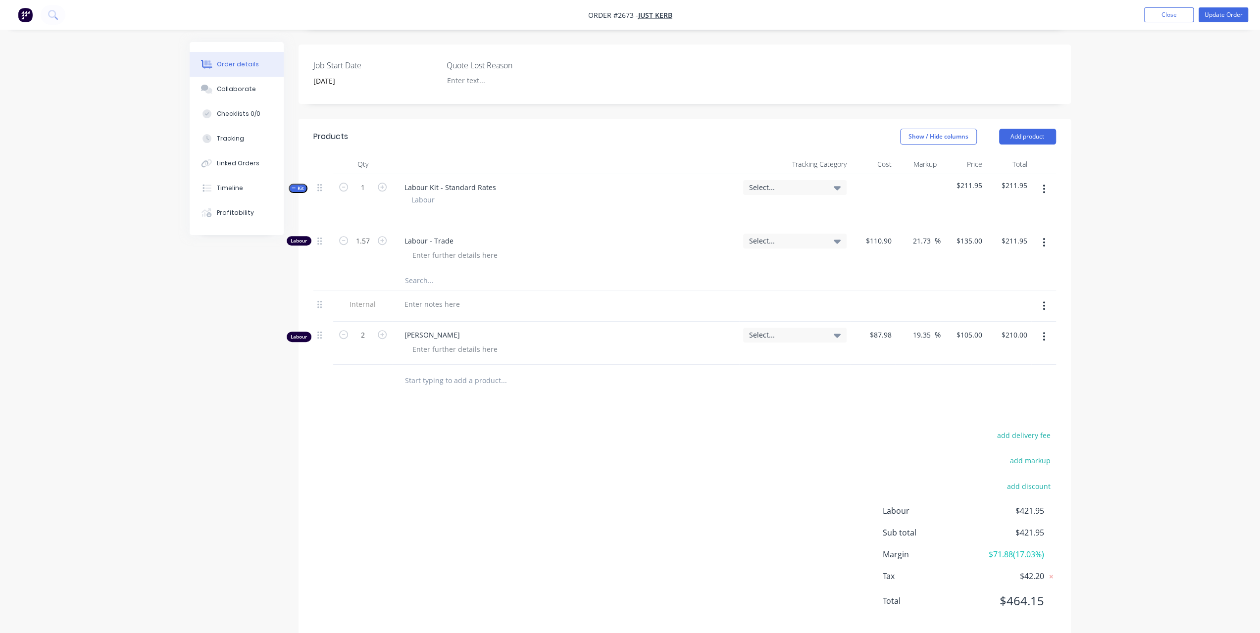
click at [1162, 236] on div "Order details Collaborate Checklists 0/0 Tracking Linked Orders Timeline Profit…" at bounding box center [630, 201] width 1260 height 896
click at [1046, 328] on button "button" at bounding box center [1043, 337] width 23 height 18
click at [988, 415] on div "Delete" at bounding box center [1009, 422] width 76 height 14
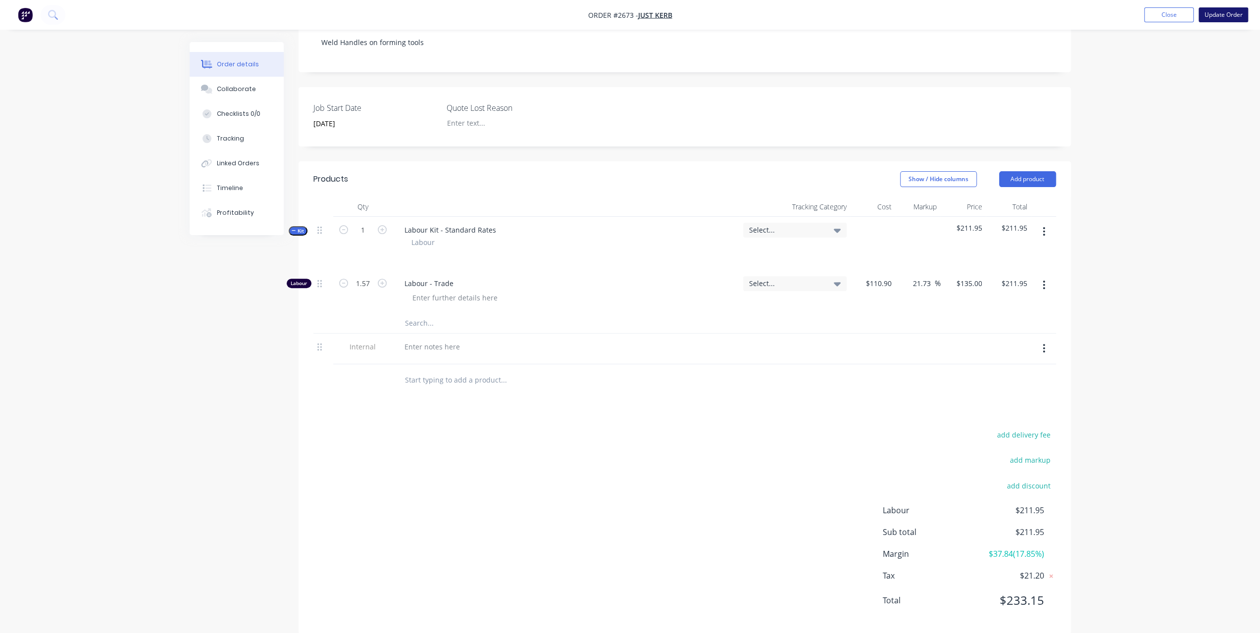
click at [1231, 16] on button "Update Order" at bounding box center [1222, 14] width 49 height 15
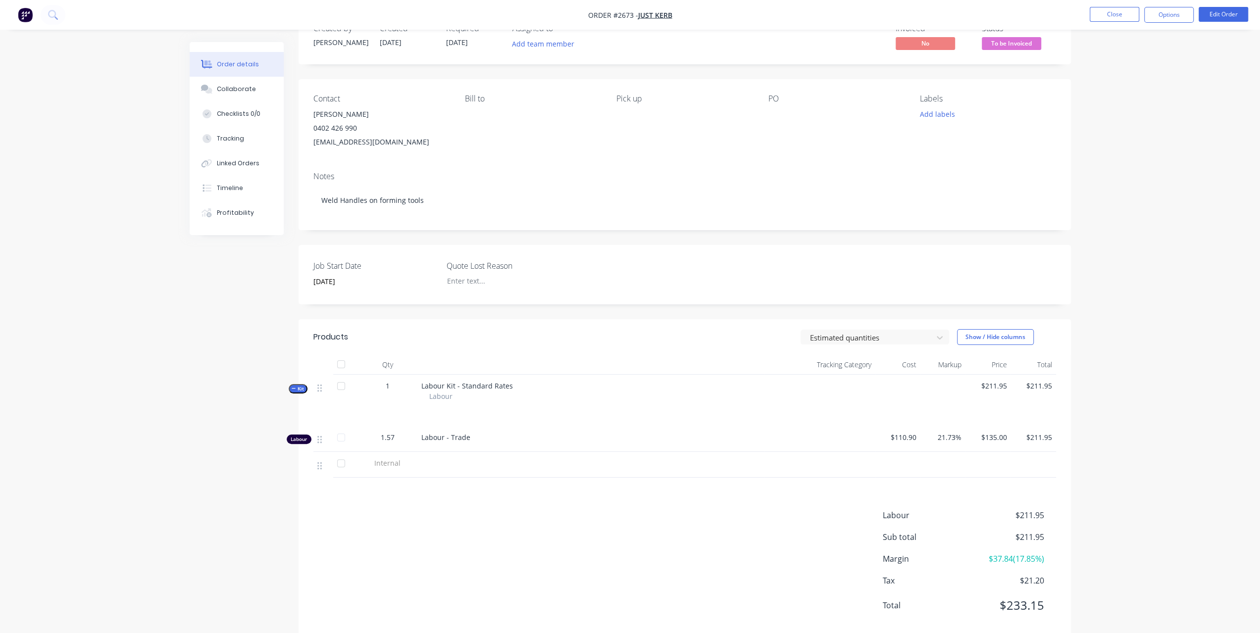
scroll to position [51, 0]
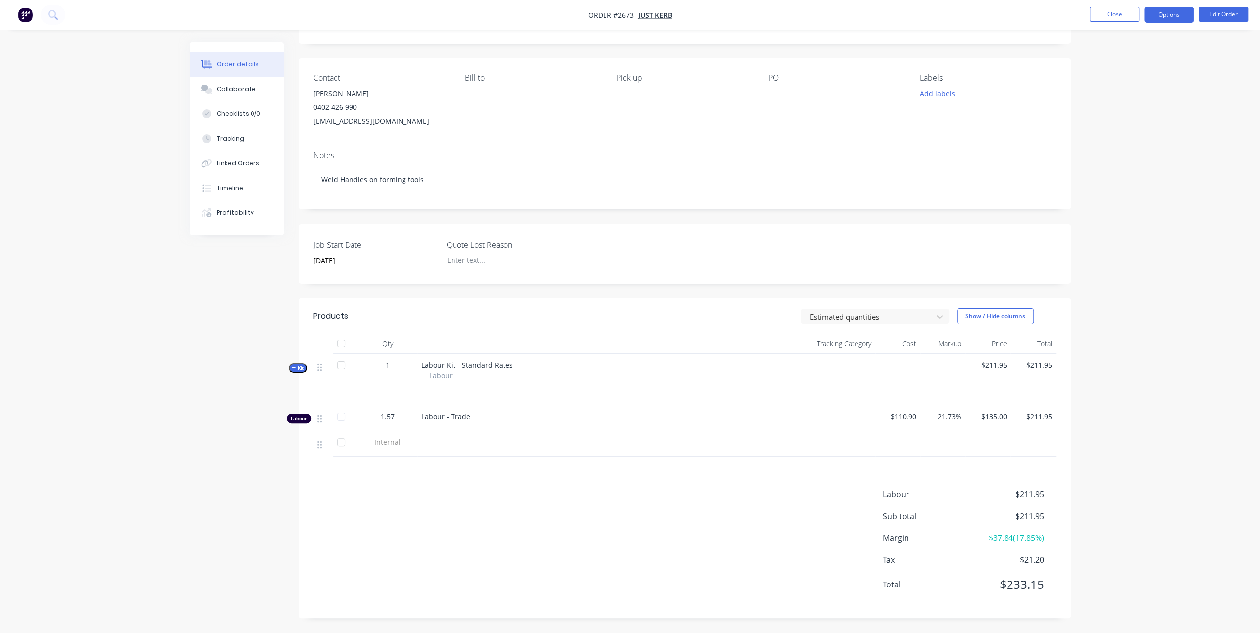
click at [1162, 18] on button "Options" at bounding box center [1168, 15] width 49 height 16
click at [1132, 55] on div "Invoice" at bounding box center [1138, 60] width 91 height 14
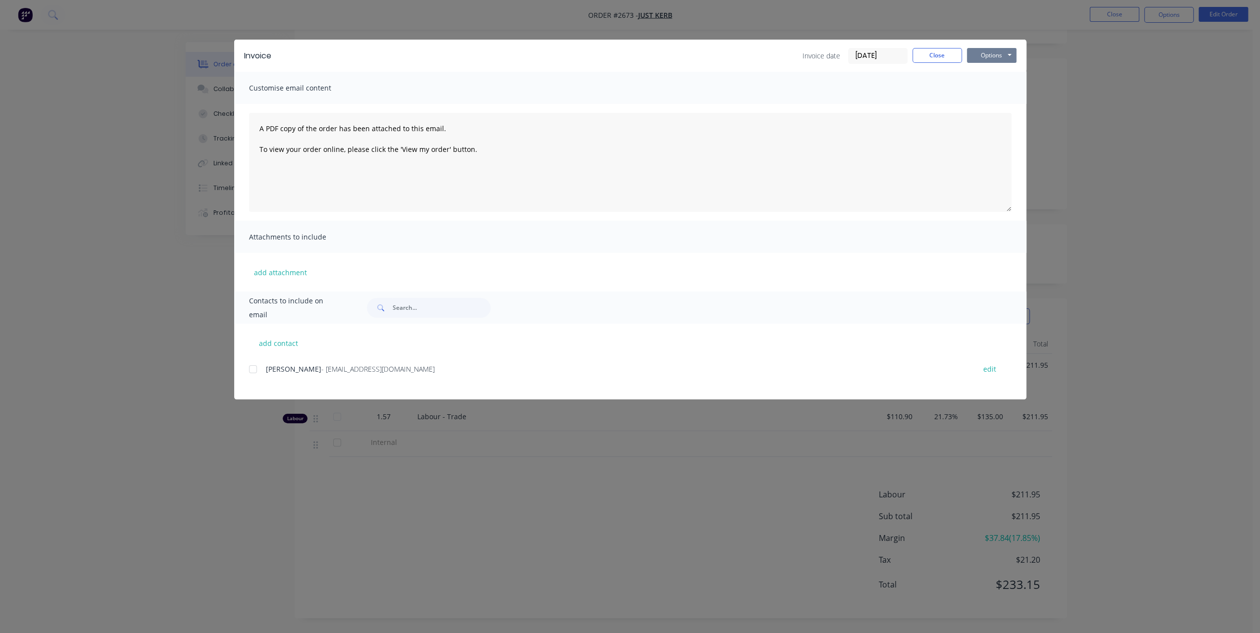
click at [974, 55] on button "Options" at bounding box center [991, 55] width 49 height 15
click at [976, 91] on button "Print" at bounding box center [998, 89] width 63 height 16
click at [948, 57] on button "Close" at bounding box center [936, 55] width 49 height 15
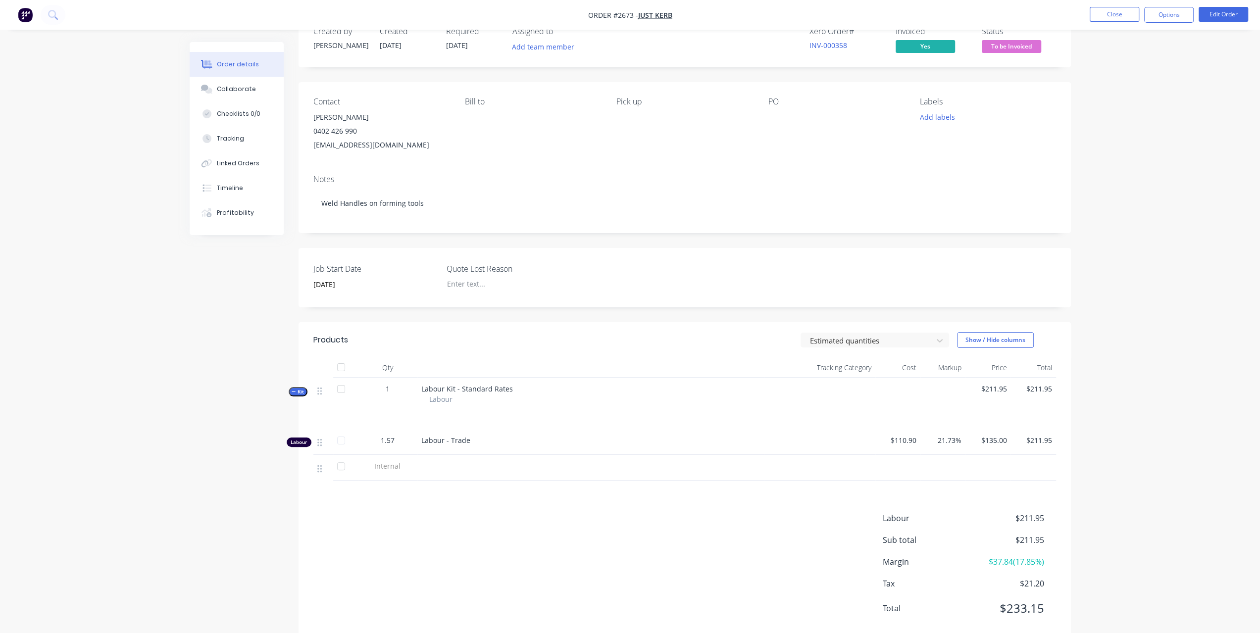
scroll to position [0, 0]
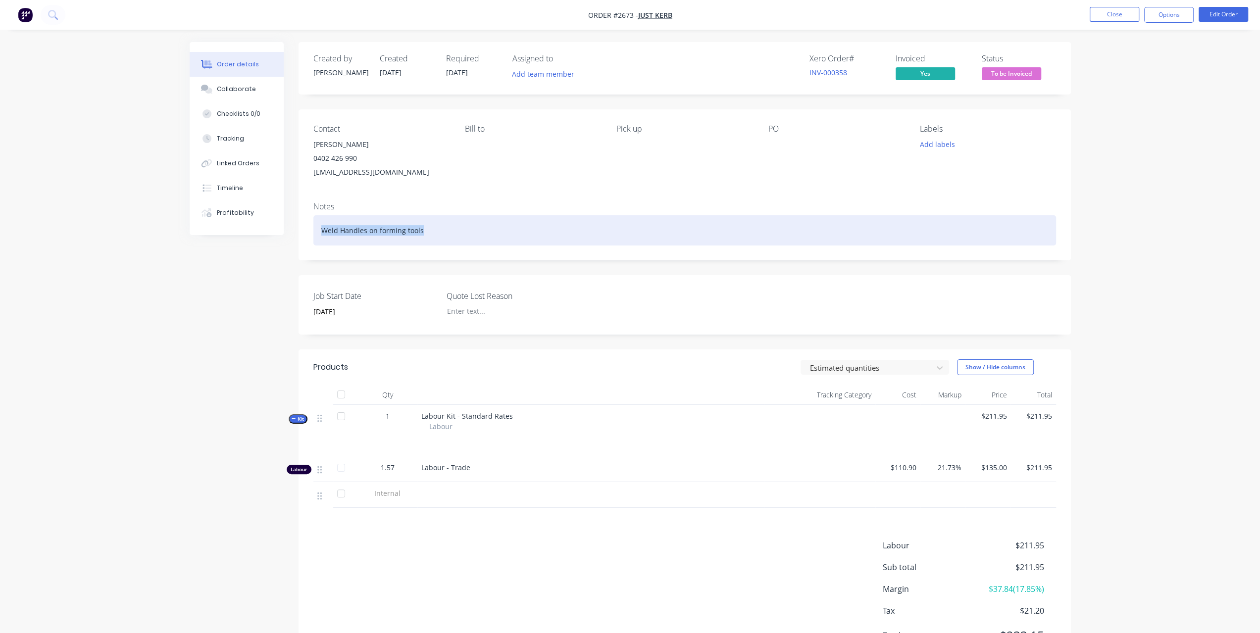
drag, startPoint x: 432, startPoint y: 229, endPoint x: 132, endPoint y: 197, distance: 301.3
click at [132, 197] on div "Order details Collaborate Checklists 0/0 Tracking Linked Orders Timeline Profit…" at bounding box center [630, 342] width 1260 height 684
copy div "Weld Handles on forming tools"
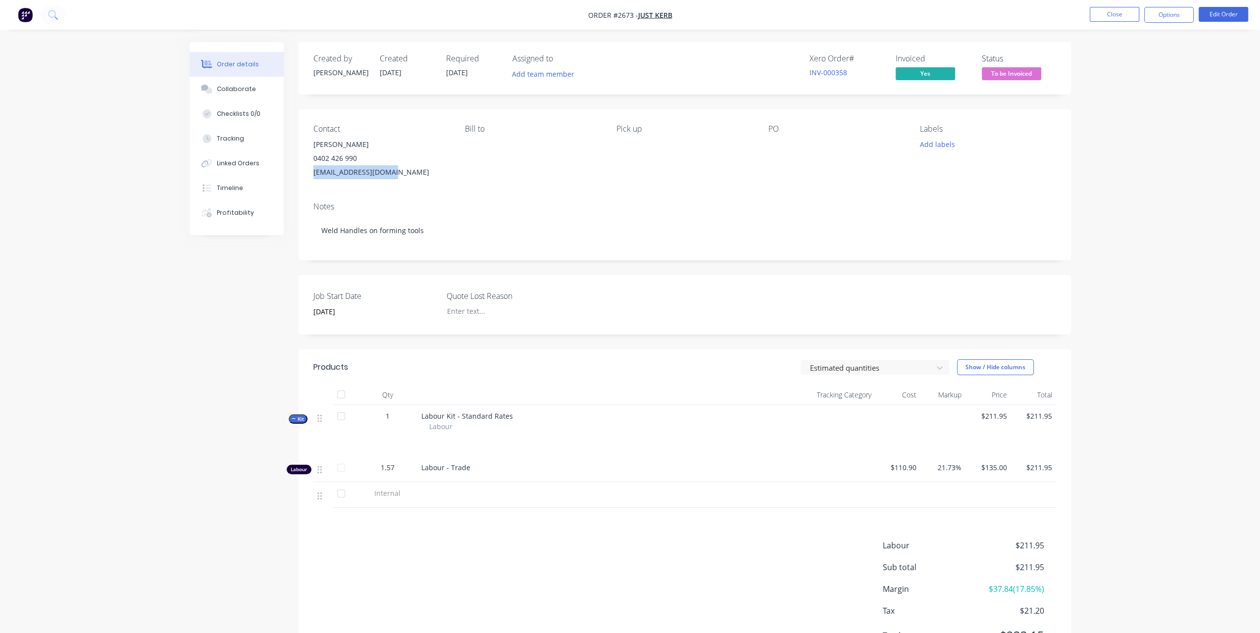
drag, startPoint x: 398, startPoint y: 170, endPoint x: 312, endPoint y: 174, distance: 86.7
click at [312, 174] on div "Contact [PERSON_NAME] [PHONE_NUMBER] [EMAIL_ADDRESS][DOMAIN_NAME] [PERSON_NAME]…" at bounding box center [684, 151] width 772 height 85
copy div "[EMAIL_ADDRESS][DOMAIN_NAME]"
click at [1028, 70] on span "To be Invoiced" at bounding box center [1011, 73] width 59 height 12
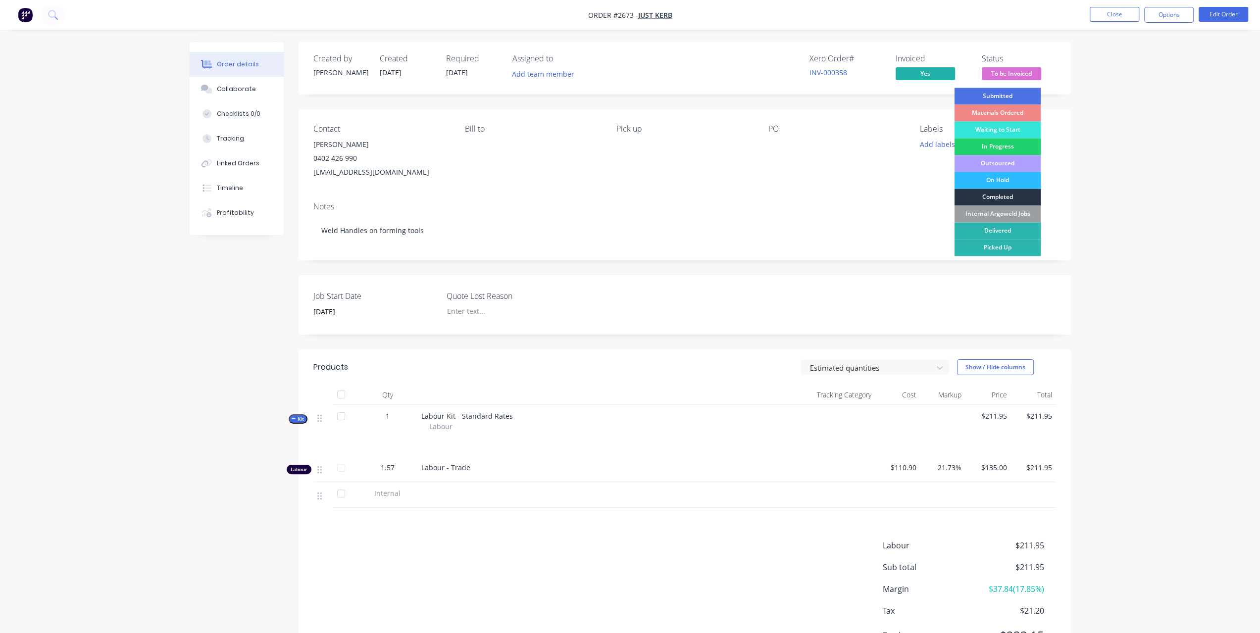
click at [1005, 198] on div "Completed" at bounding box center [997, 197] width 87 height 17
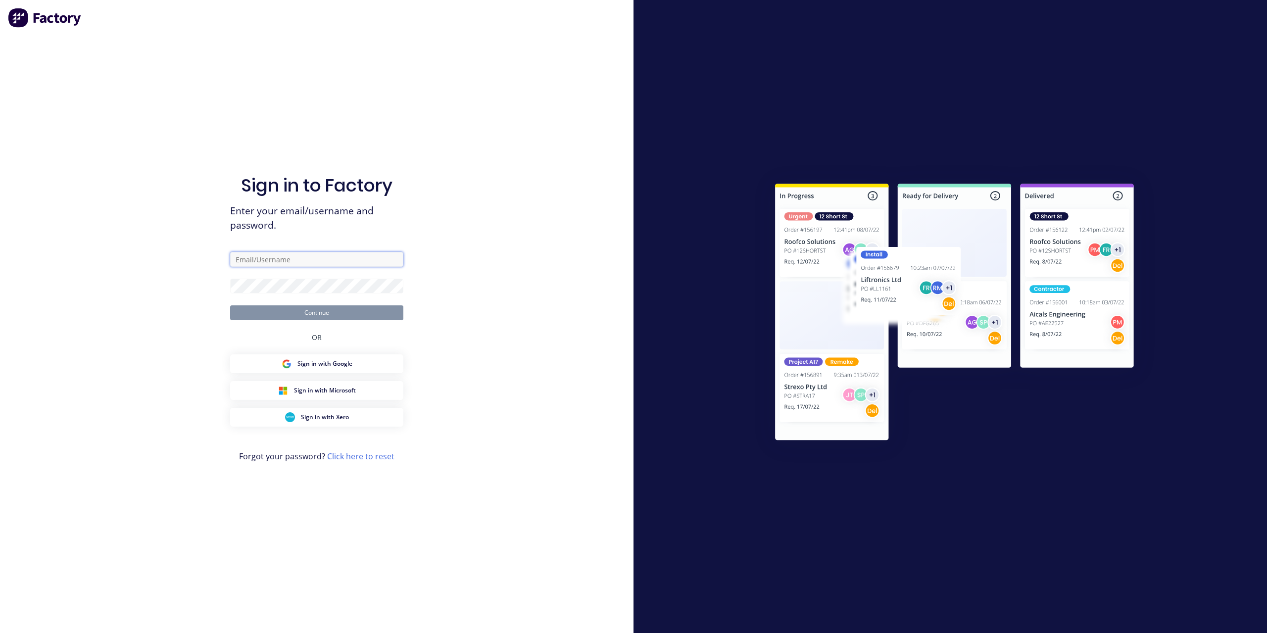
type input "[EMAIL_ADDRESS][DOMAIN_NAME]"
click at [319, 313] on button "Continue" at bounding box center [316, 312] width 173 height 15
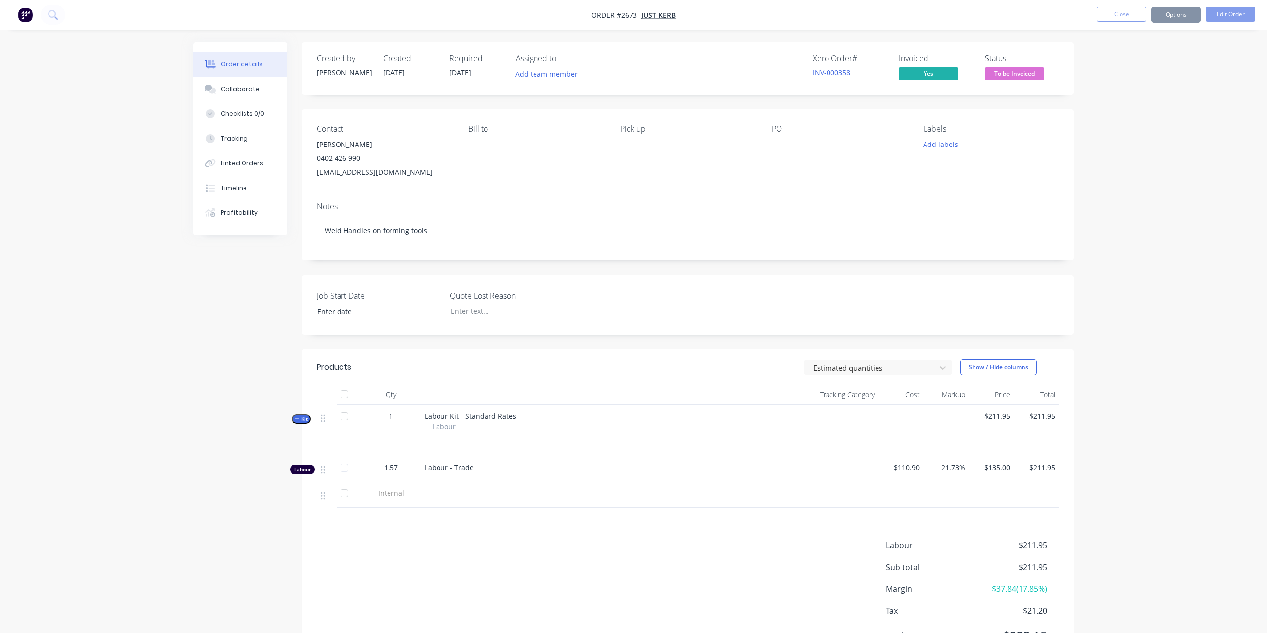
type input "[DATE]"
click at [1031, 71] on span "To be Invoiced" at bounding box center [1011, 73] width 59 height 12
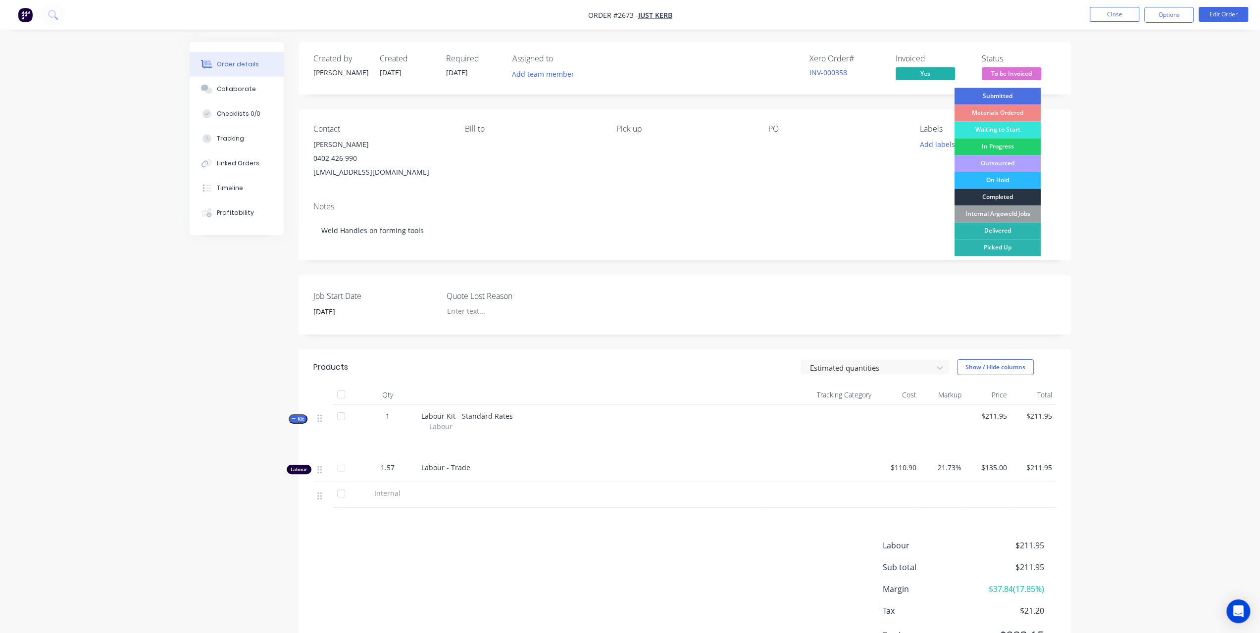
click at [995, 196] on div "Completed" at bounding box center [997, 197] width 87 height 17
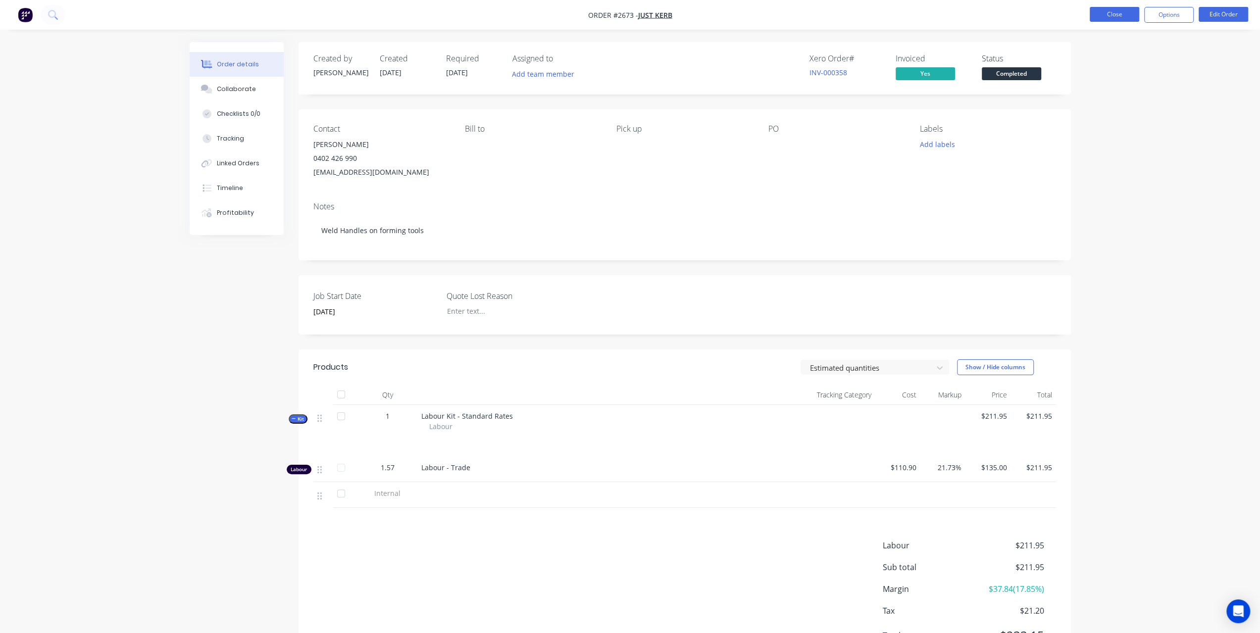
click at [1119, 15] on button "Close" at bounding box center [1113, 14] width 49 height 15
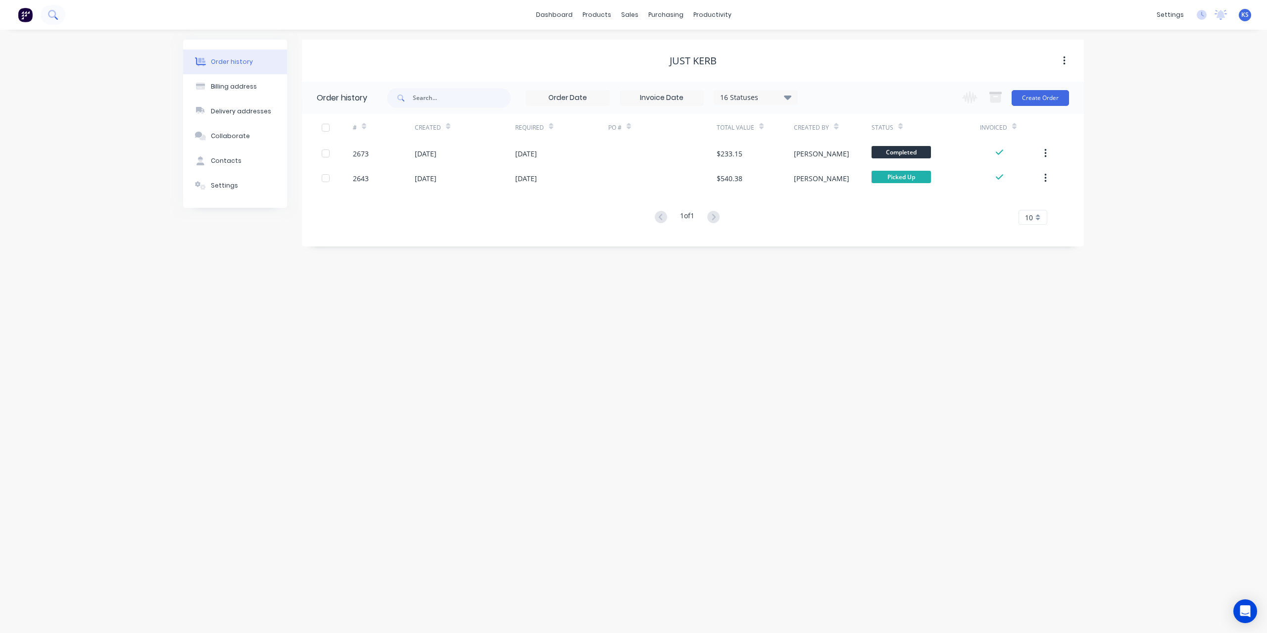
click at [47, 13] on button at bounding box center [53, 15] width 25 height 20
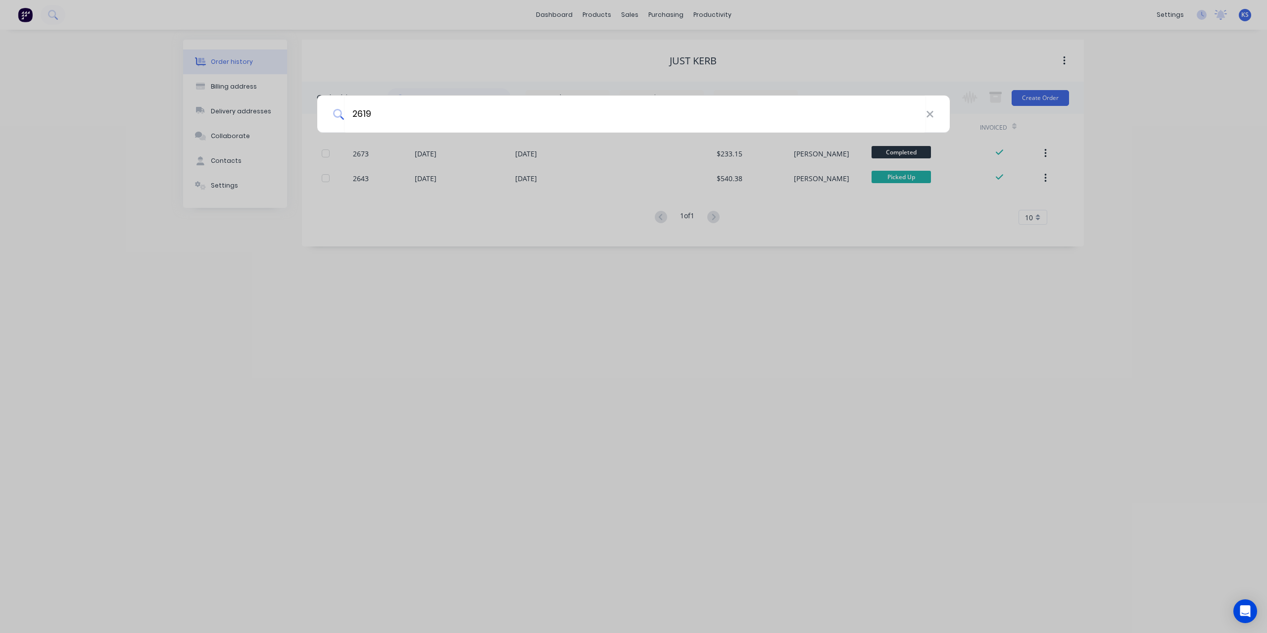
type input "2619"
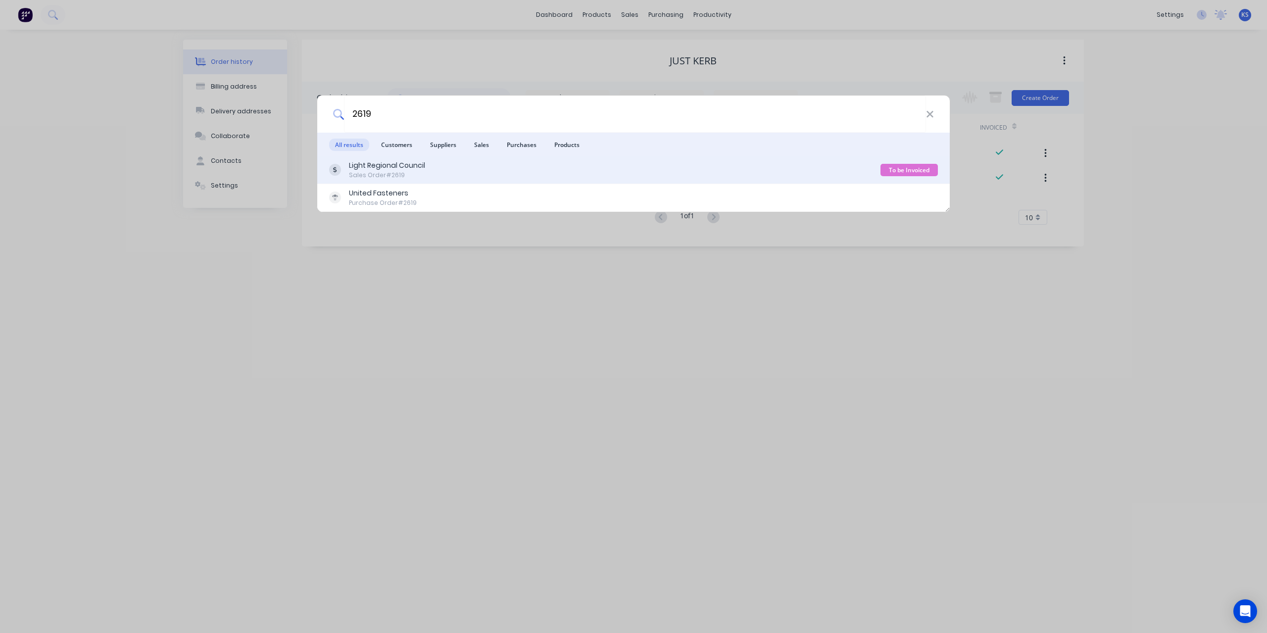
click at [418, 171] on div "Sales Order #2619" at bounding box center [387, 175] width 76 height 9
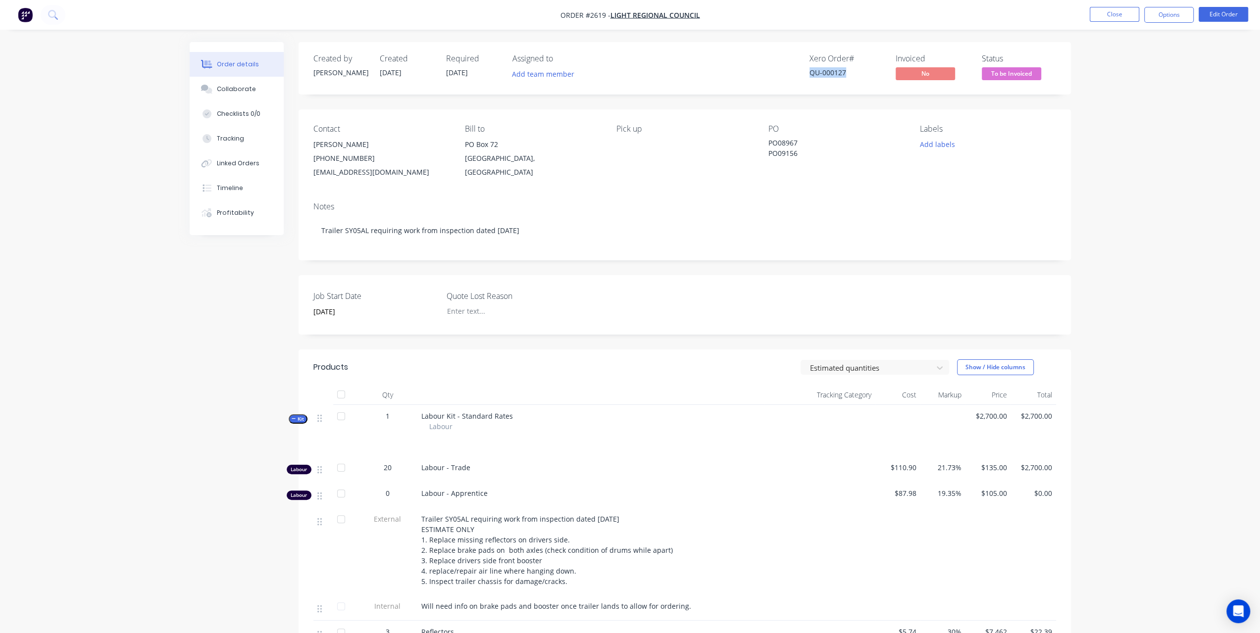
drag, startPoint x: 844, startPoint y: 71, endPoint x: 780, endPoint y: 73, distance: 64.4
click at [780, 73] on div "Xero Order # QU-000127 Invoiced No Status To be Invoiced" at bounding box center [833, 68] width 445 height 29
copy div "QU-000127"
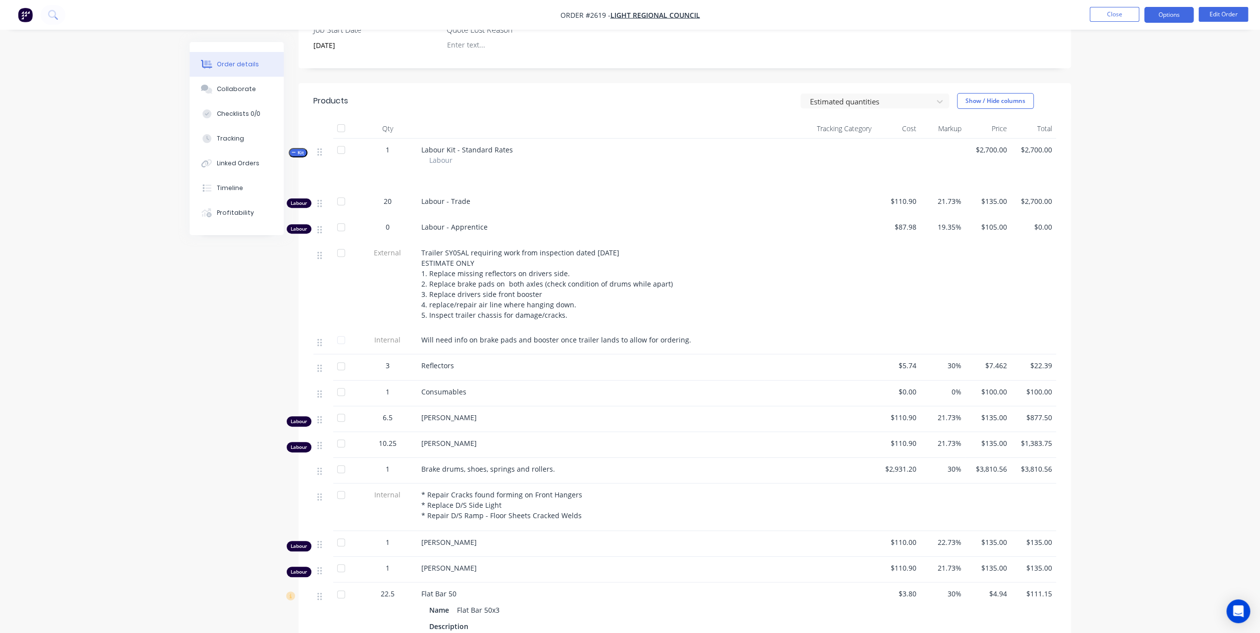
scroll to position [198, 0]
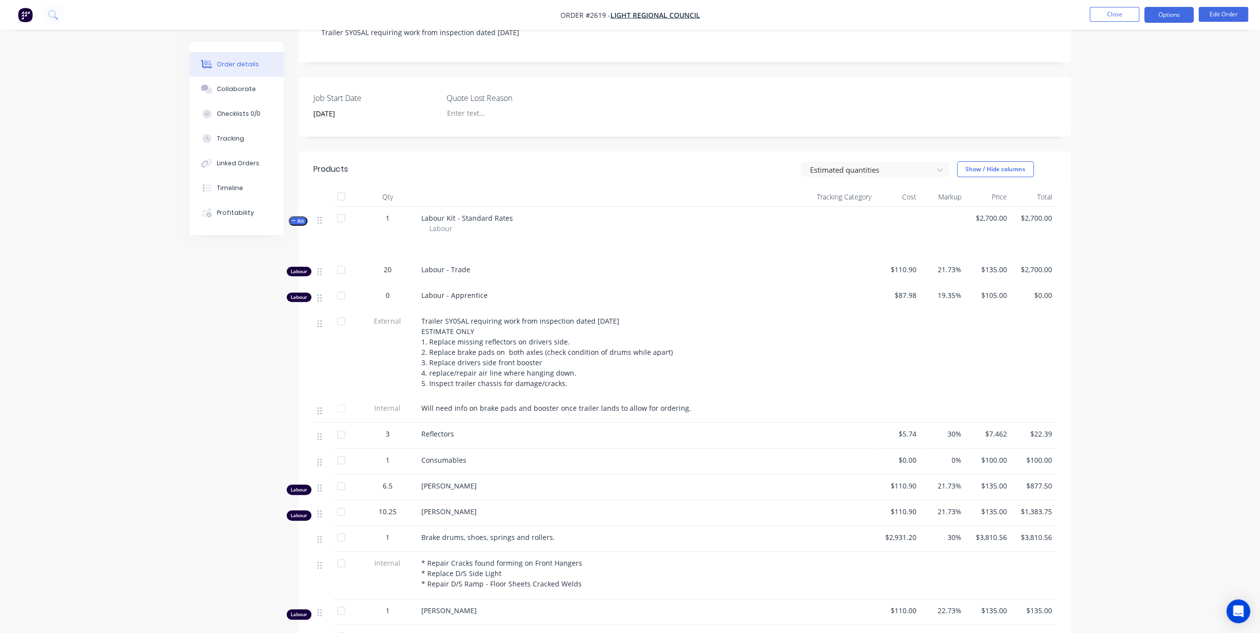
click at [1160, 16] on button "Options" at bounding box center [1168, 15] width 49 height 16
click at [1118, 56] on div "Invoice" at bounding box center [1138, 60] width 91 height 14
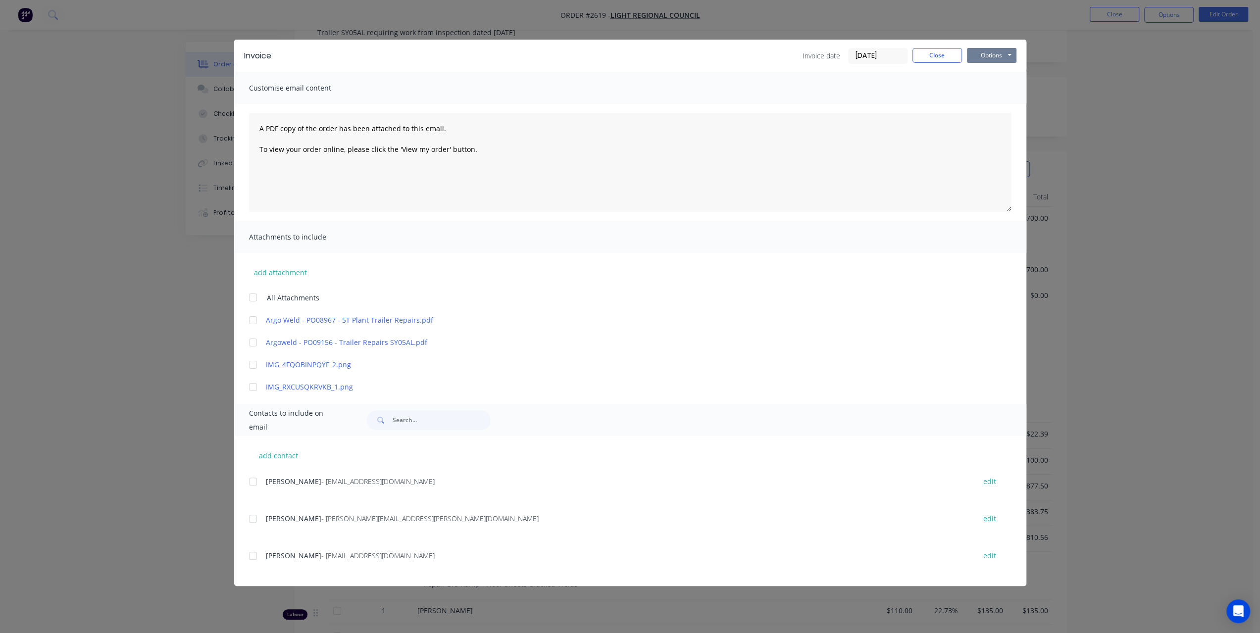
click at [991, 59] on button "Options" at bounding box center [991, 55] width 49 height 15
click at [997, 76] on button "Preview" at bounding box center [998, 73] width 63 height 16
click at [932, 57] on button "Close" at bounding box center [936, 55] width 49 height 15
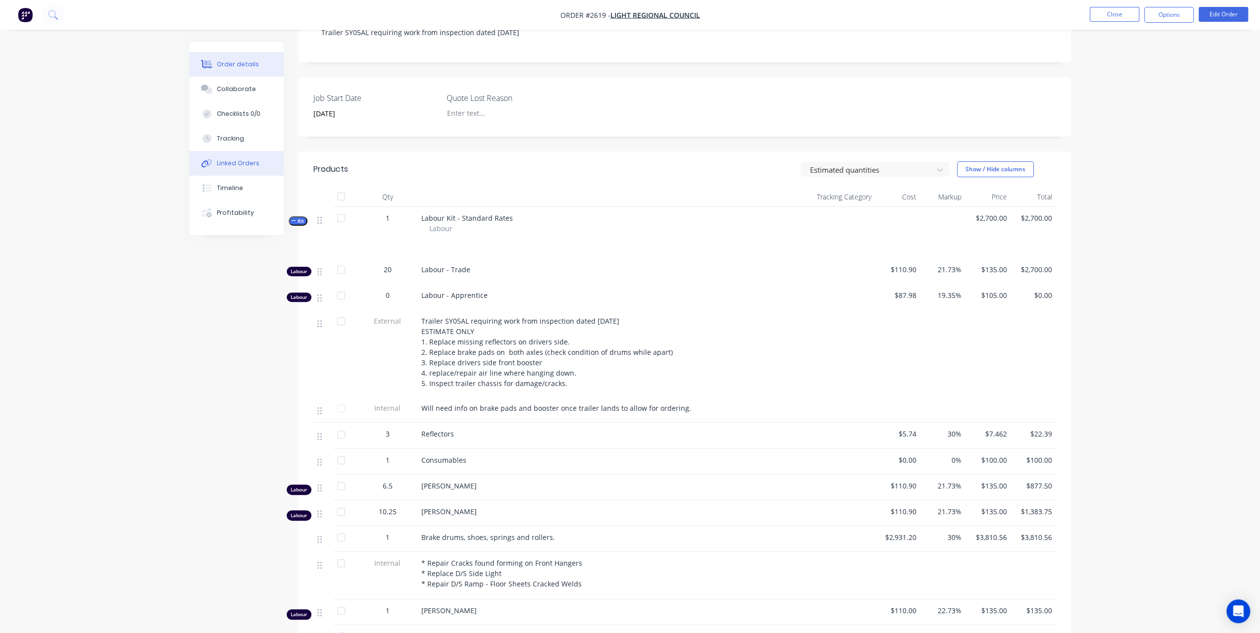
click at [252, 168] on button "Linked Orders" at bounding box center [237, 163] width 94 height 25
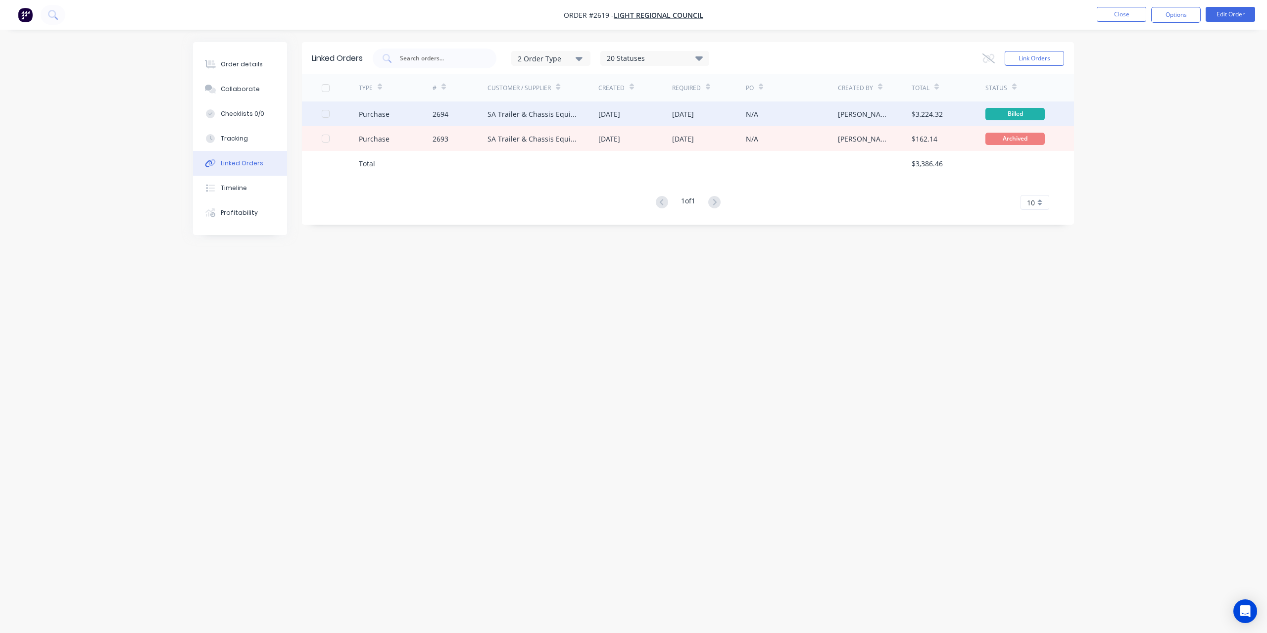
click at [516, 119] on div "SA Trailer & Chassis Equipment PL (Capricorn)" at bounding box center [543, 113] width 111 height 25
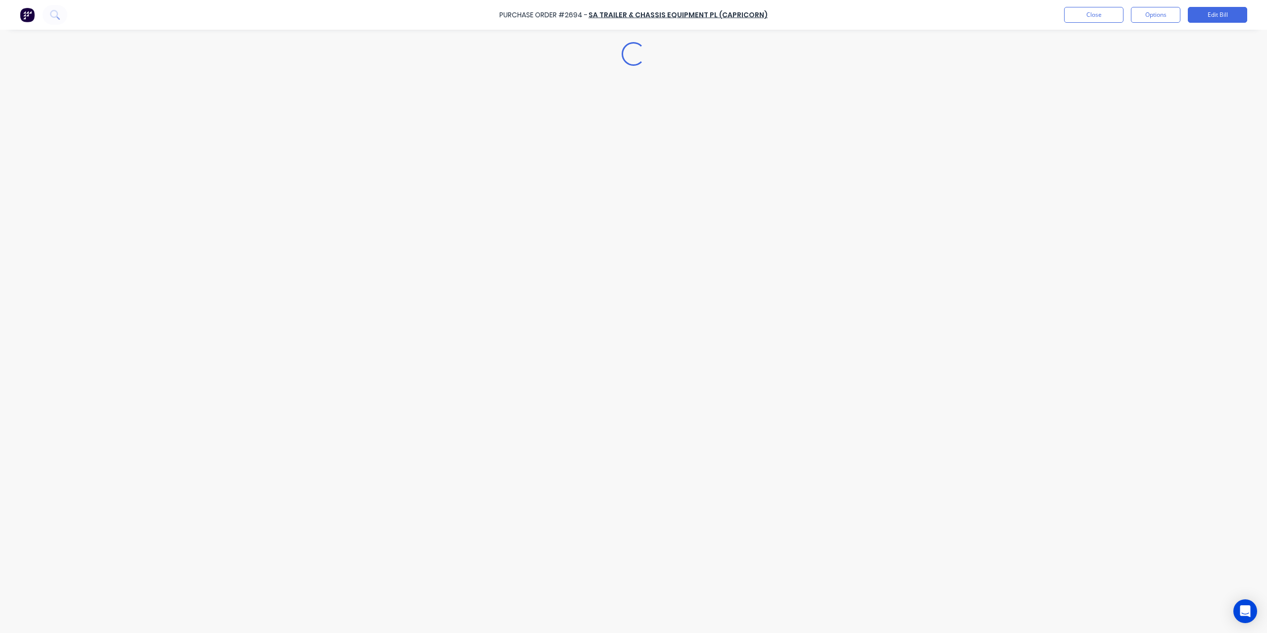
type textarea "x"
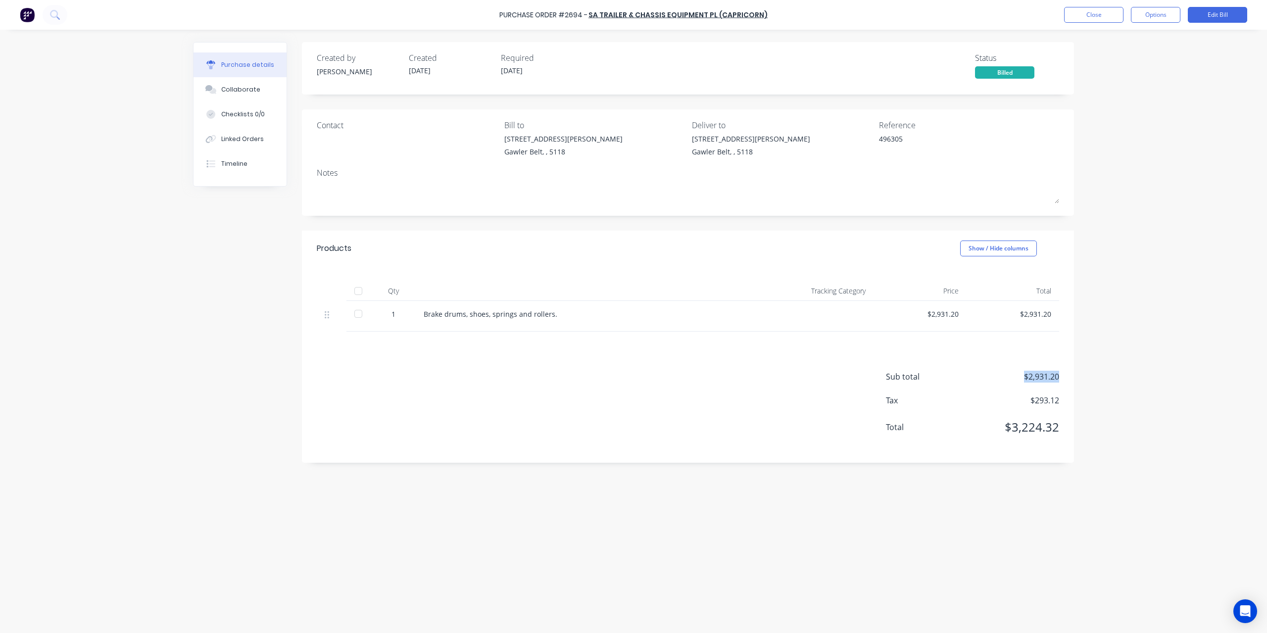
drag, startPoint x: 1025, startPoint y: 375, endPoint x: 1072, endPoint y: 370, distance: 47.3
click at [1072, 370] on div "Sub total $2,931.20 Tax $293.12 Total $3,224.32" at bounding box center [688, 397] width 772 height 131
click at [1095, 17] on button "Close" at bounding box center [1093, 15] width 59 height 16
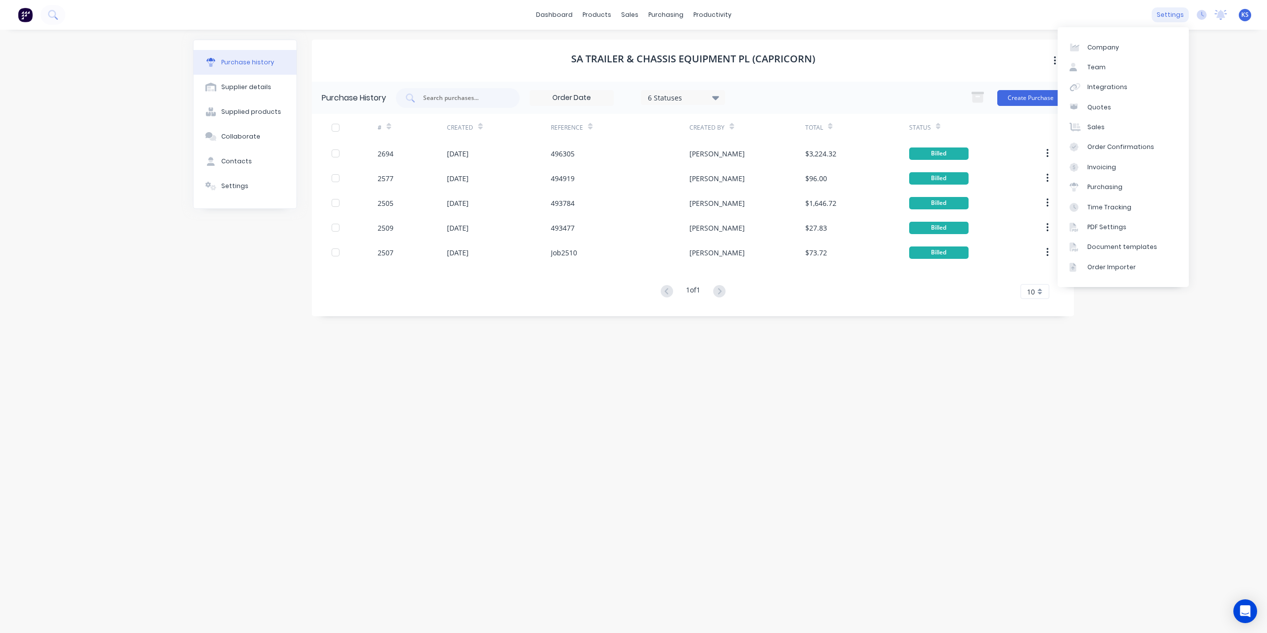
click at [1169, 16] on div "settings" at bounding box center [1170, 14] width 37 height 15
click at [1108, 75] on link "Team" at bounding box center [1123, 67] width 131 height 20
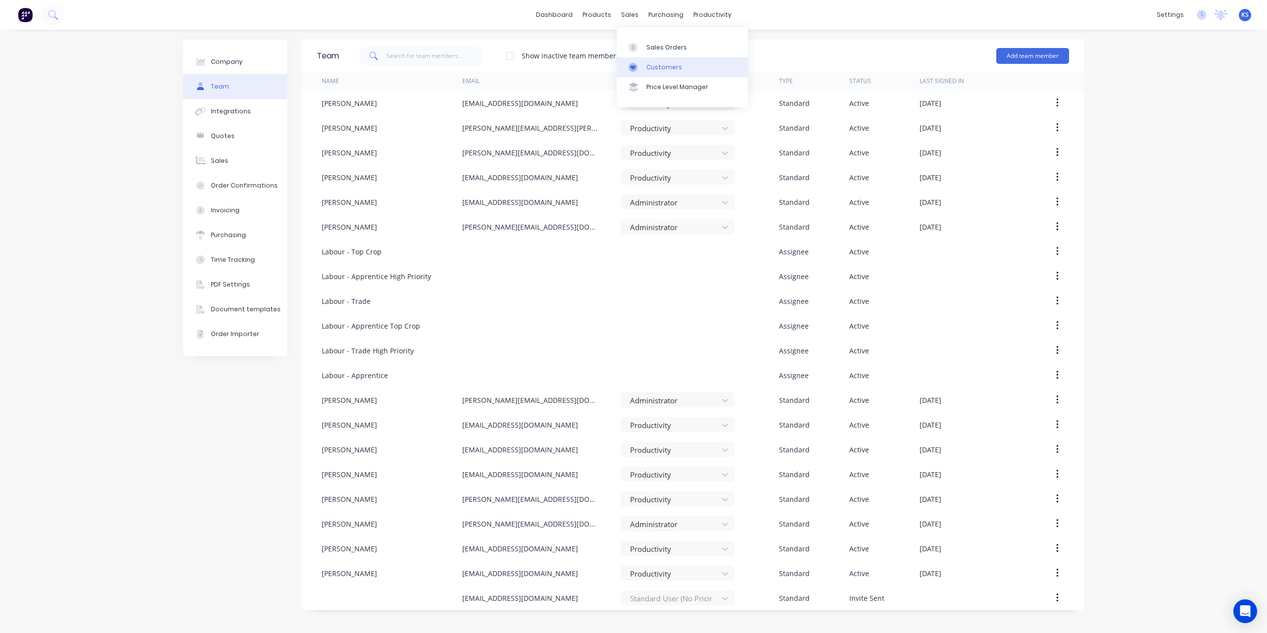
click at [664, 68] on div "Customers" at bounding box center [664, 67] width 36 height 9
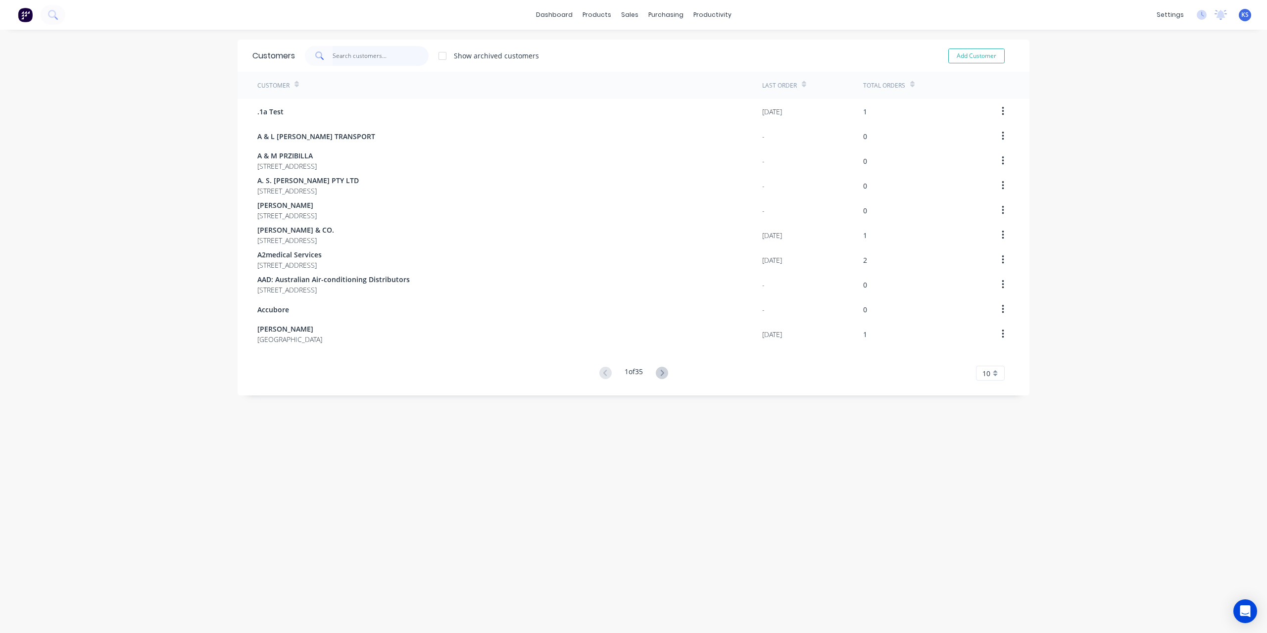
click at [359, 59] on input "text" at bounding box center [381, 56] width 97 height 20
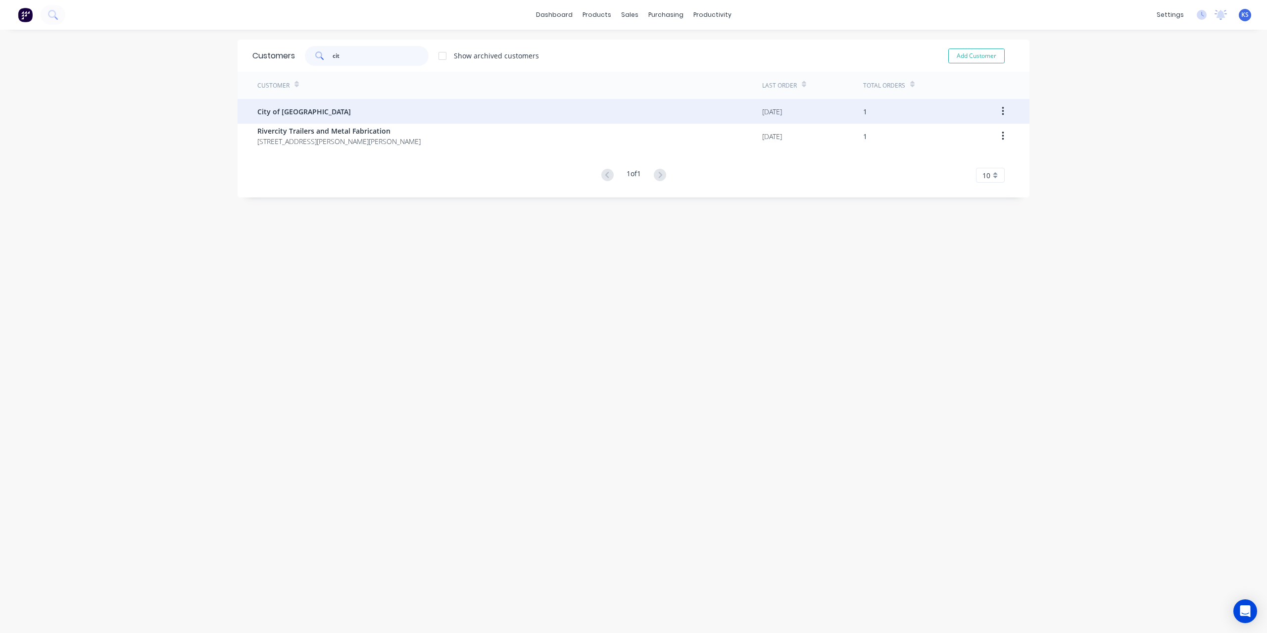
type input "cit"
click at [287, 109] on span "City of [GEOGRAPHIC_DATA]" at bounding box center [304, 111] width 94 height 10
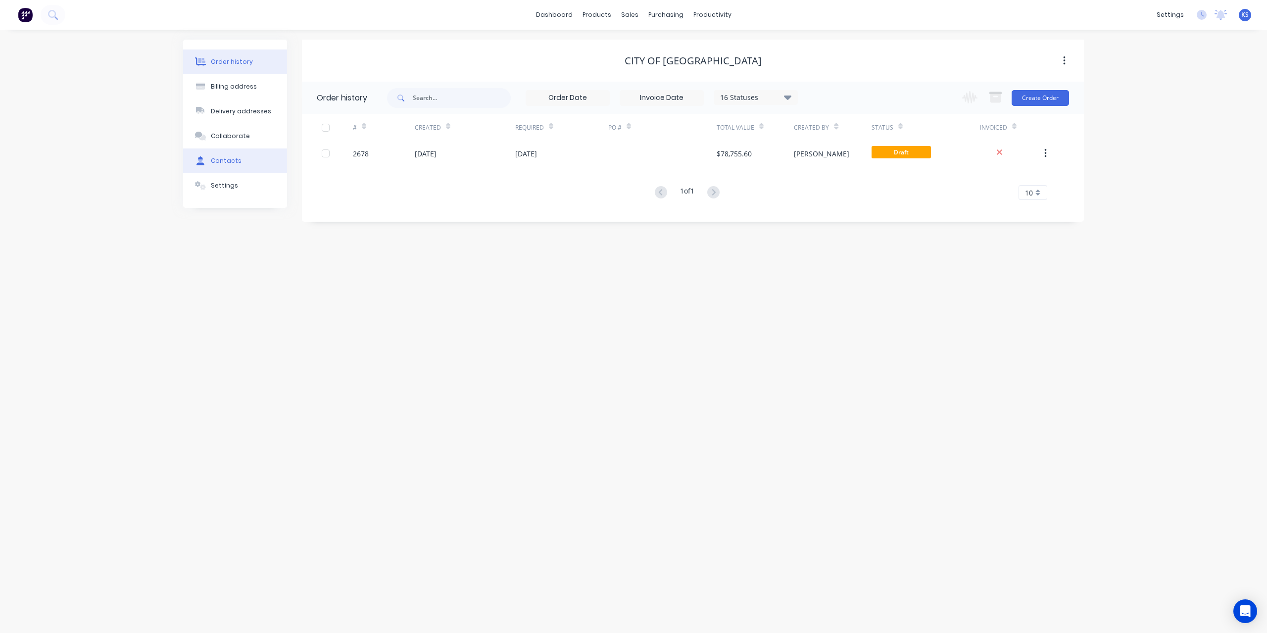
click at [230, 163] on div "Contacts" at bounding box center [226, 160] width 31 height 9
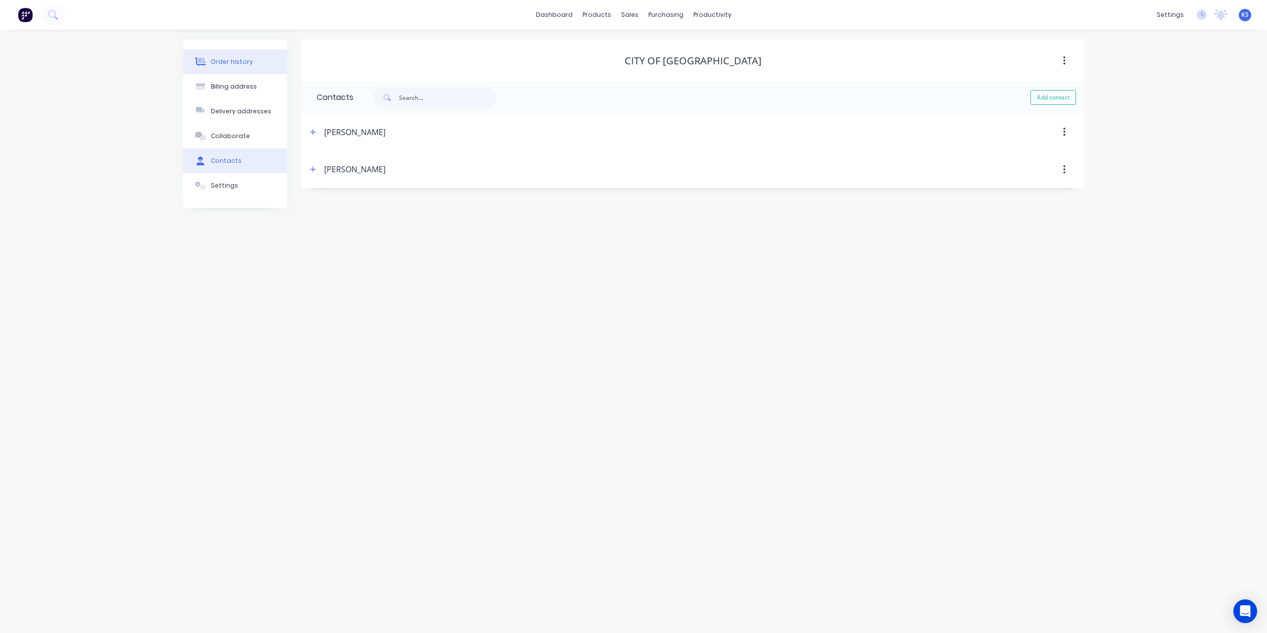
click at [249, 54] on button "Order history" at bounding box center [235, 61] width 104 height 25
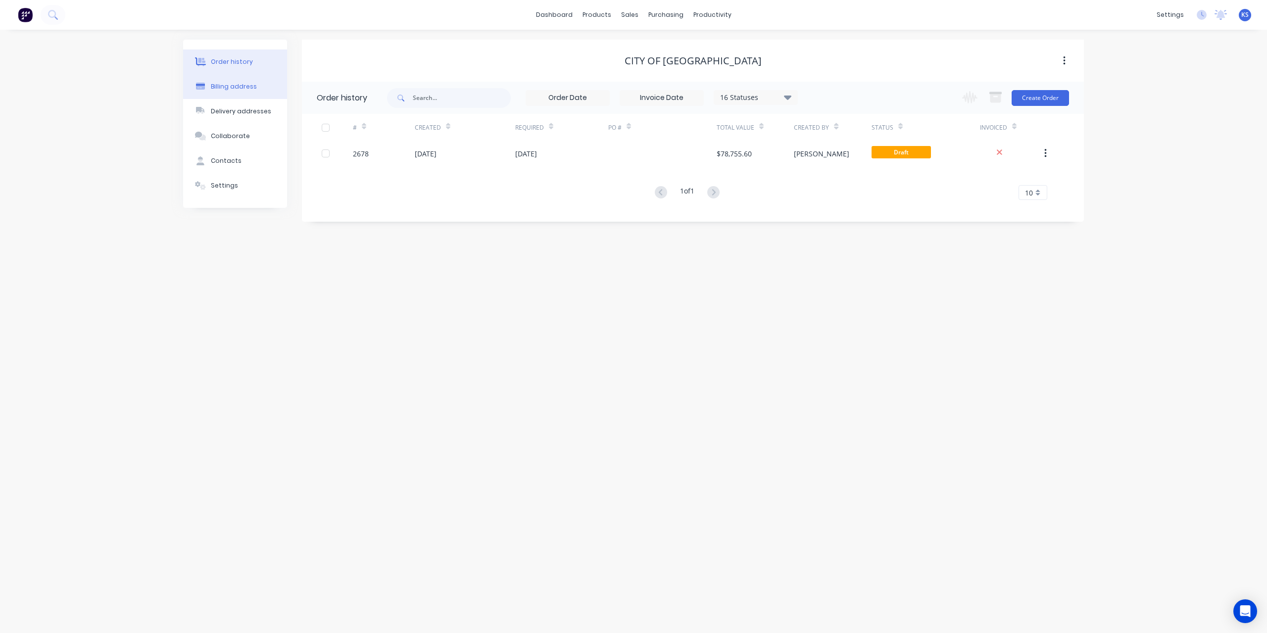
click at [233, 79] on button "Billing address" at bounding box center [235, 86] width 104 height 25
select select "AU"
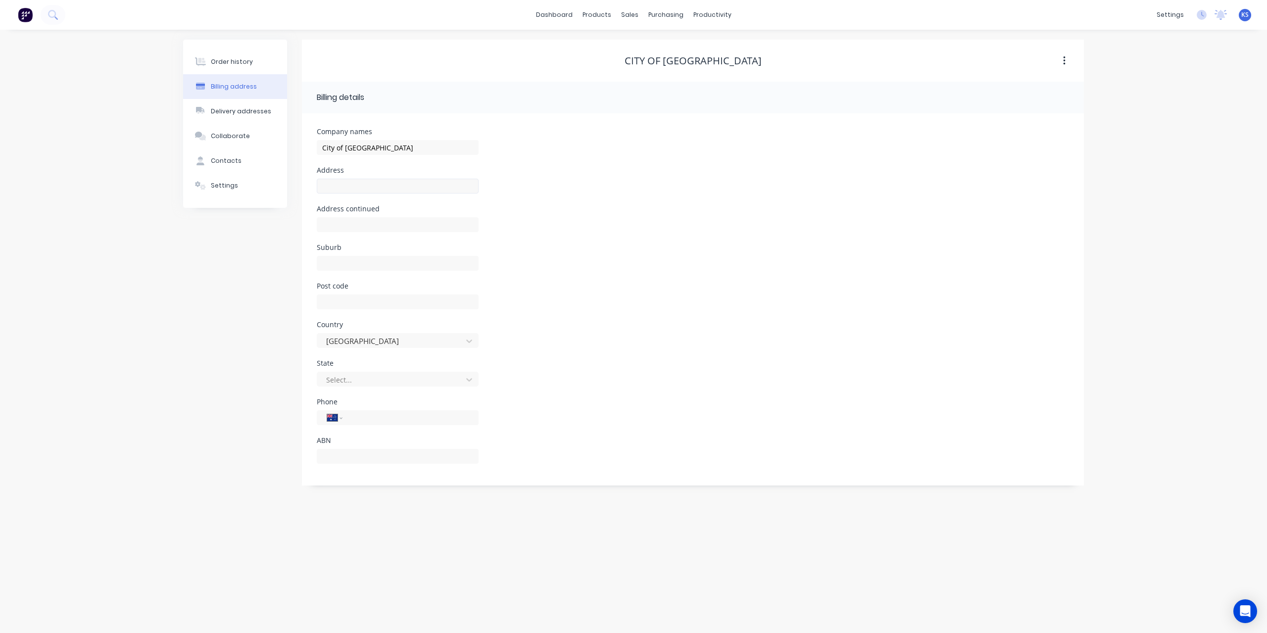
drag, startPoint x: 378, startPoint y: 175, endPoint x: 378, endPoint y: 186, distance: 10.9
click at [378, 175] on div "Address" at bounding box center [398, 186] width 162 height 39
click at [376, 195] on div at bounding box center [398, 190] width 162 height 29
click at [375, 195] on div at bounding box center [398, 190] width 162 height 29
click at [377, 188] on input "text" at bounding box center [398, 186] width 162 height 15
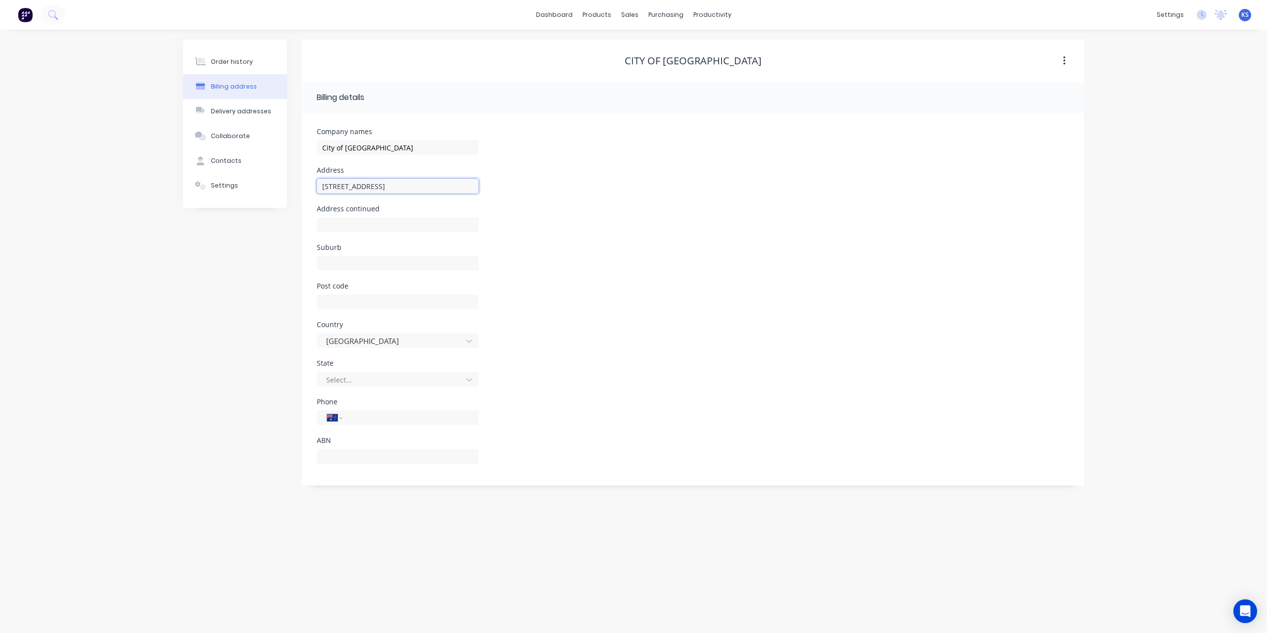
type input "[STREET_ADDRESS]"
type input "5113"
type input "D"
type input "[PERSON_NAME][GEOGRAPHIC_DATA]"
type input "5113"
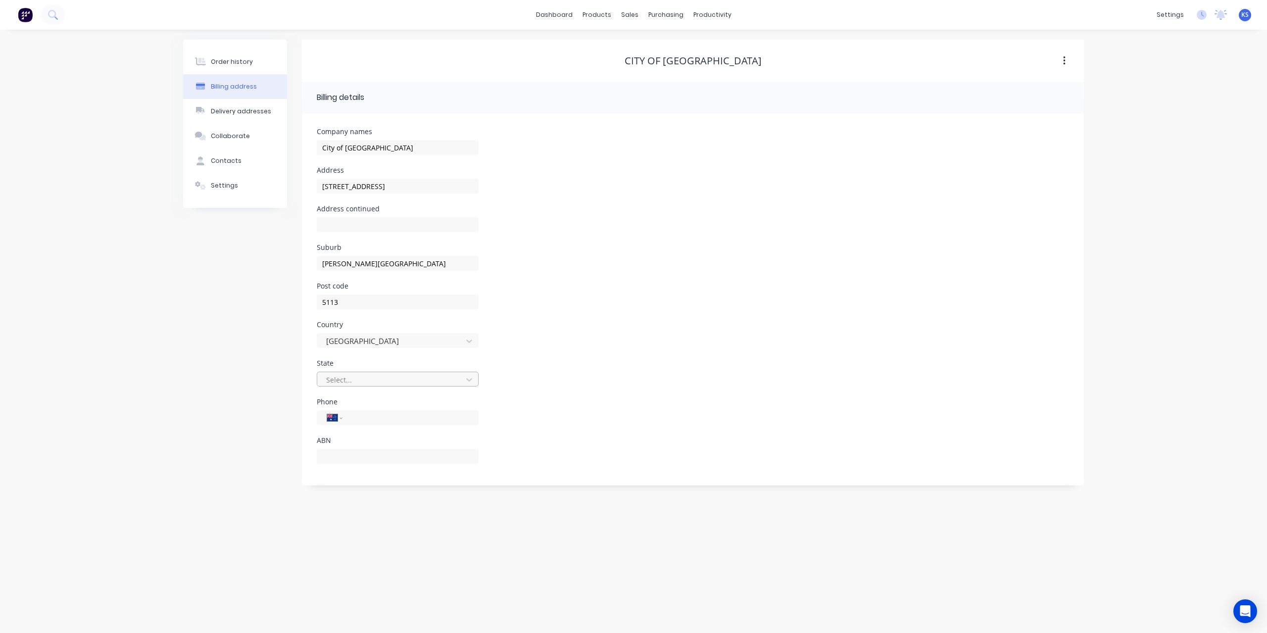
click at [351, 378] on div at bounding box center [391, 380] width 132 height 12
type input "sa"
click at [352, 400] on div "[GEOGRAPHIC_DATA]" at bounding box center [398, 402] width 162 height 18
click at [234, 110] on div "Delivery addresses" at bounding box center [241, 111] width 60 height 9
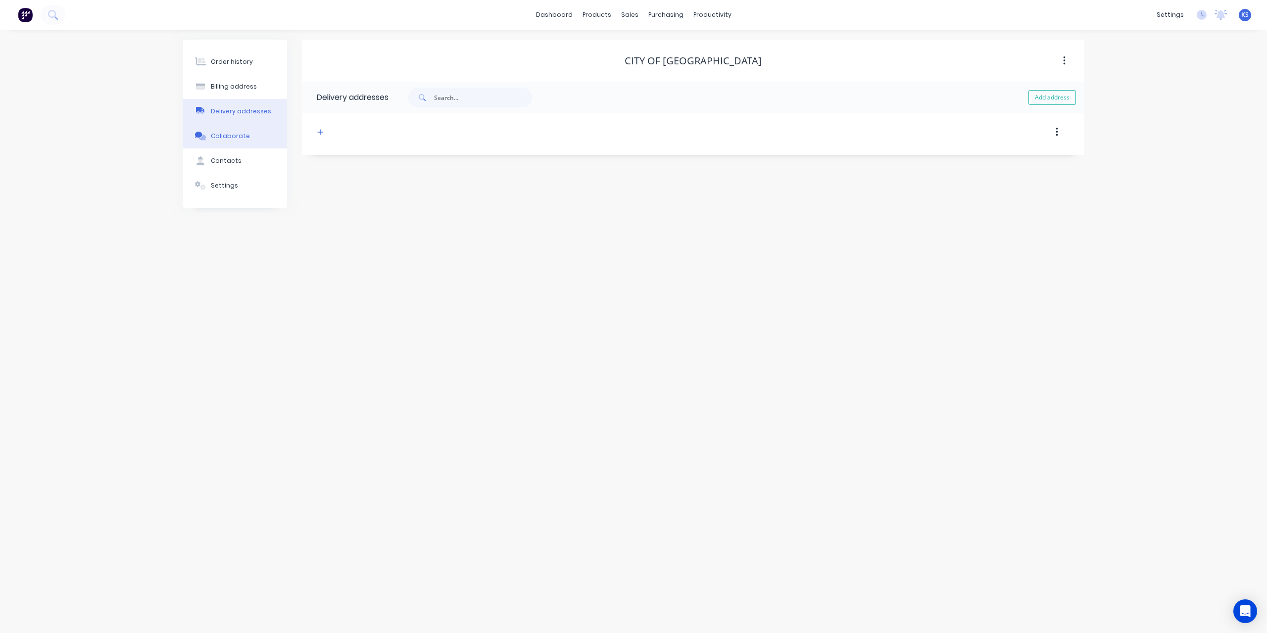
click at [232, 127] on button "Collaborate" at bounding box center [235, 136] width 104 height 25
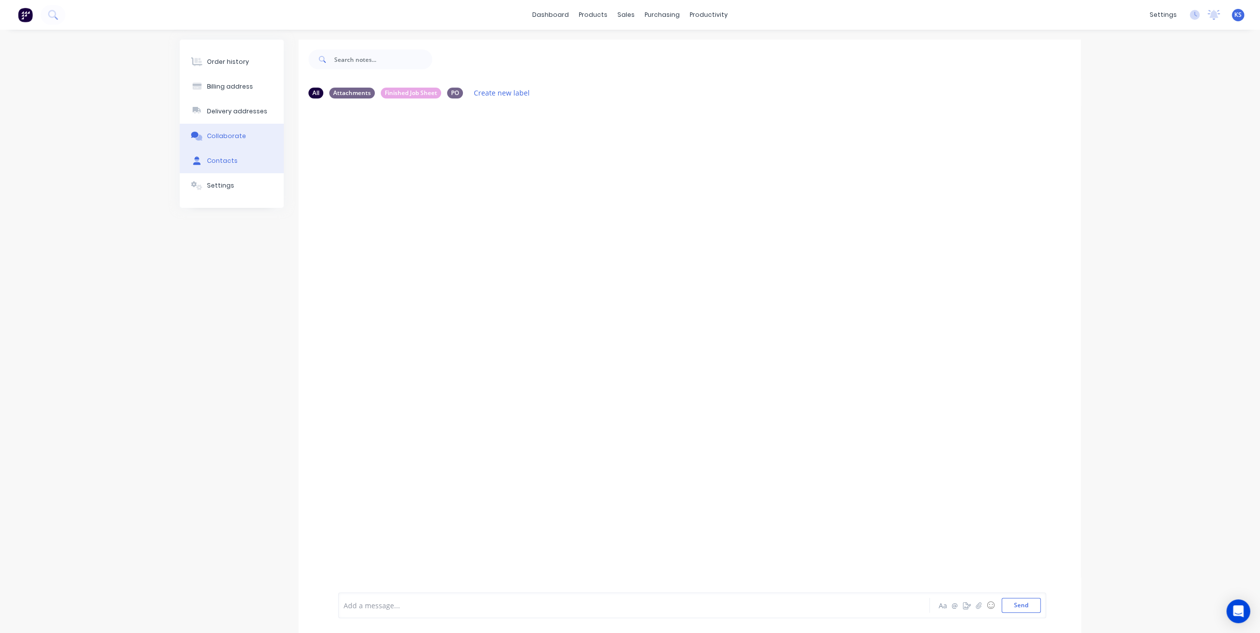
click at [228, 150] on button "Contacts" at bounding box center [232, 160] width 104 height 25
select select "AU"
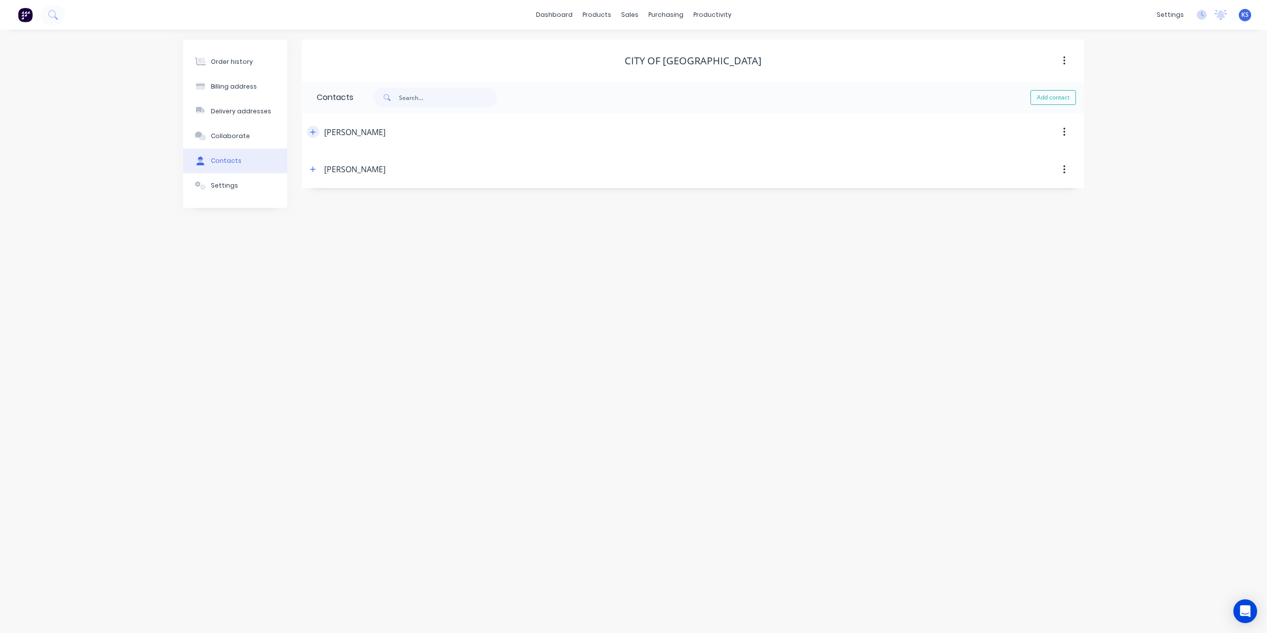
click at [317, 133] on button "button" at bounding box center [313, 132] width 12 height 12
click at [311, 335] on icon "button" at bounding box center [313, 333] width 6 height 7
